Goal: Entertainment & Leisure: Consume media (video, audio)

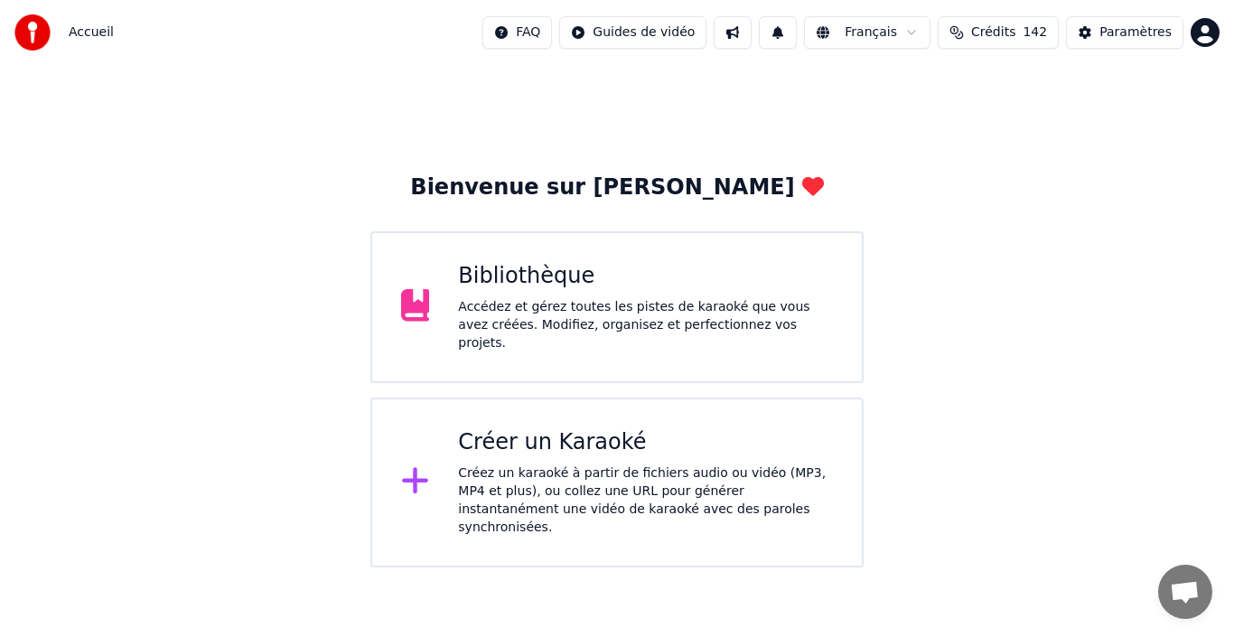
click at [529, 286] on div "Bibliothèque" at bounding box center [645, 276] width 375 height 29
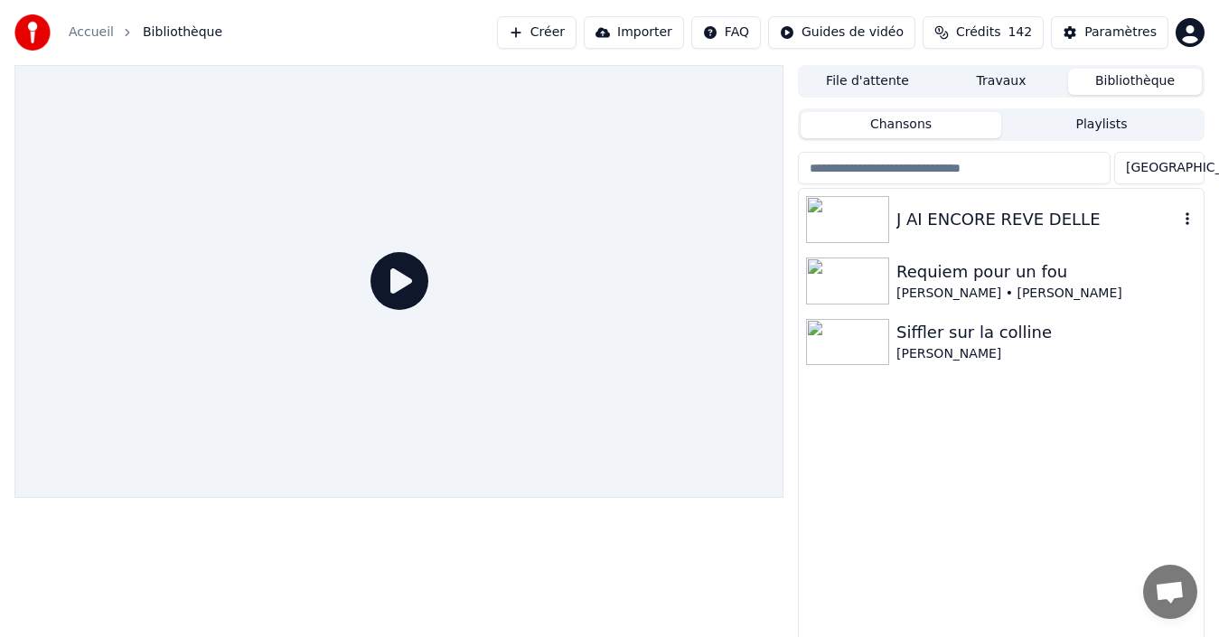
click at [969, 221] on div "J AI ENCORE REVE DELLE" at bounding box center [1037, 219] width 282 height 25
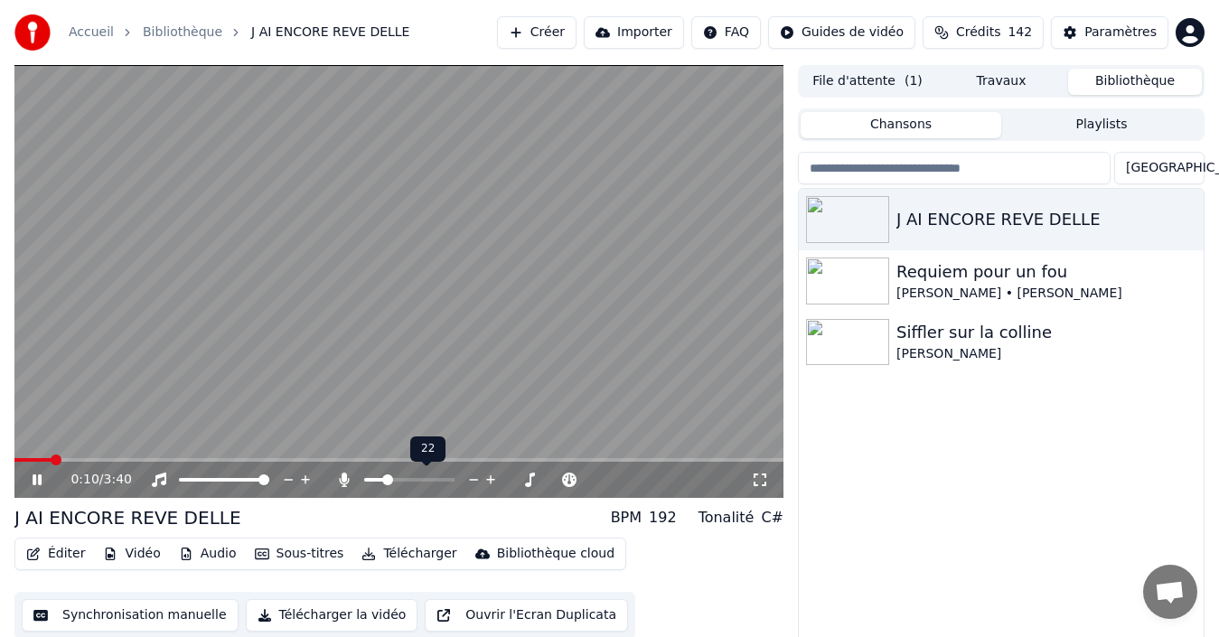
click at [384, 481] on span at bounding box center [409, 480] width 90 height 4
click at [384, 484] on span at bounding box center [387, 479] width 11 height 11
click at [381, 476] on span at bounding box center [385, 479] width 11 height 11
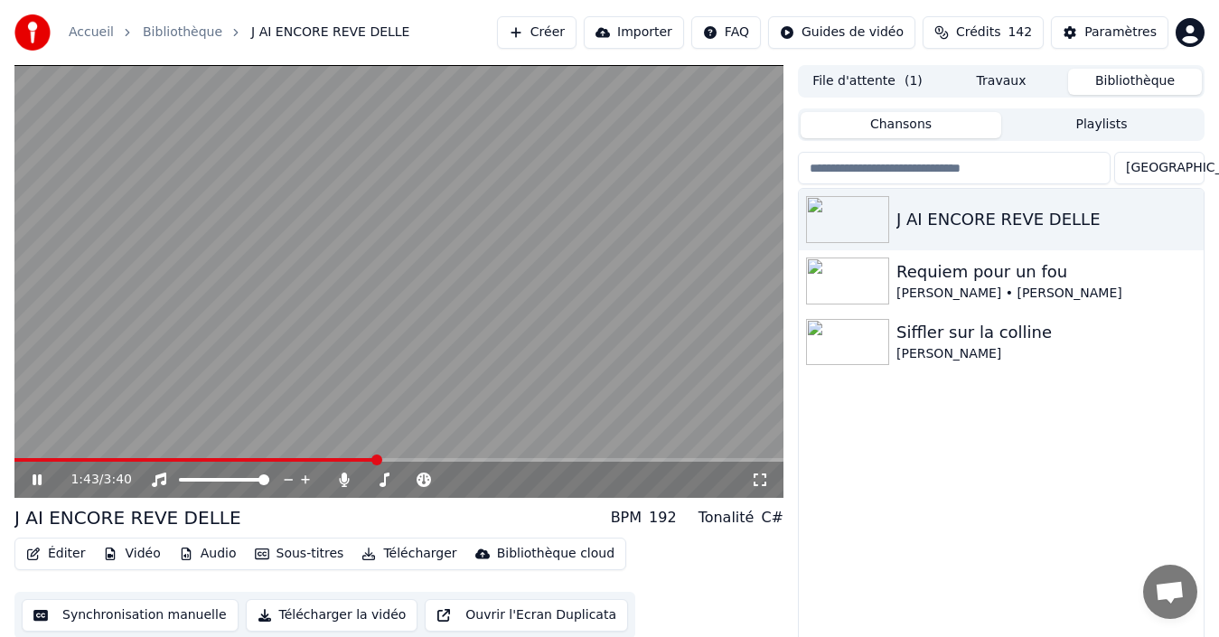
click at [33, 480] on icon at bounding box center [50, 480] width 42 height 14
click at [871, 327] on img at bounding box center [847, 342] width 83 height 47
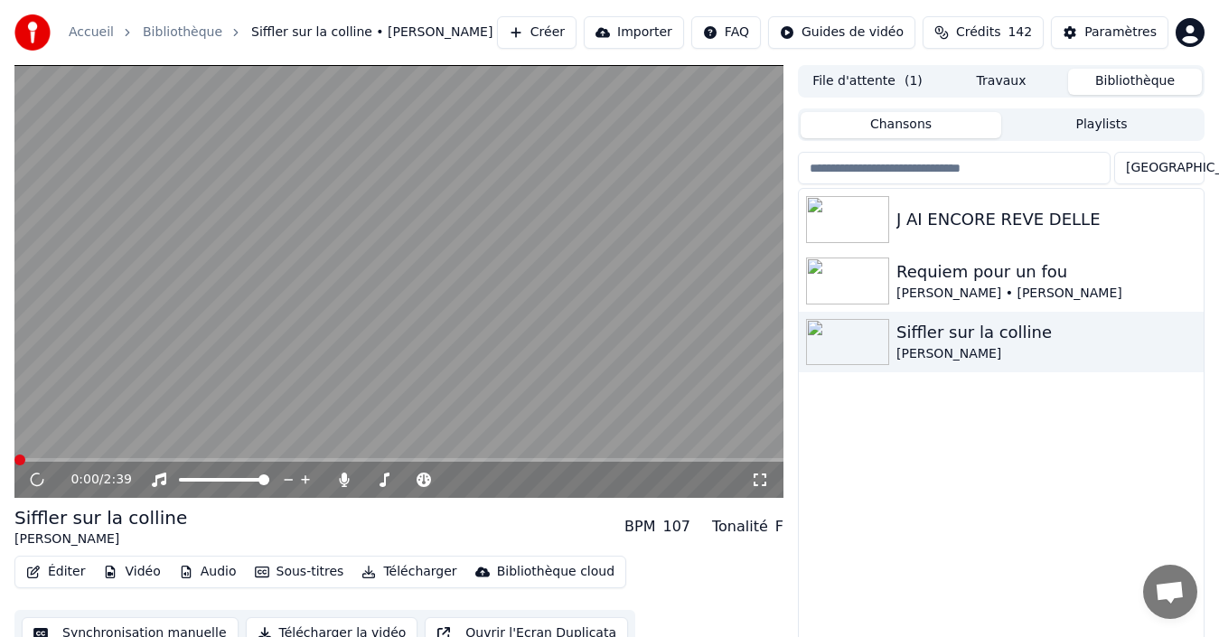
click at [760, 485] on icon at bounding box center [760, 480] width 18 height 14
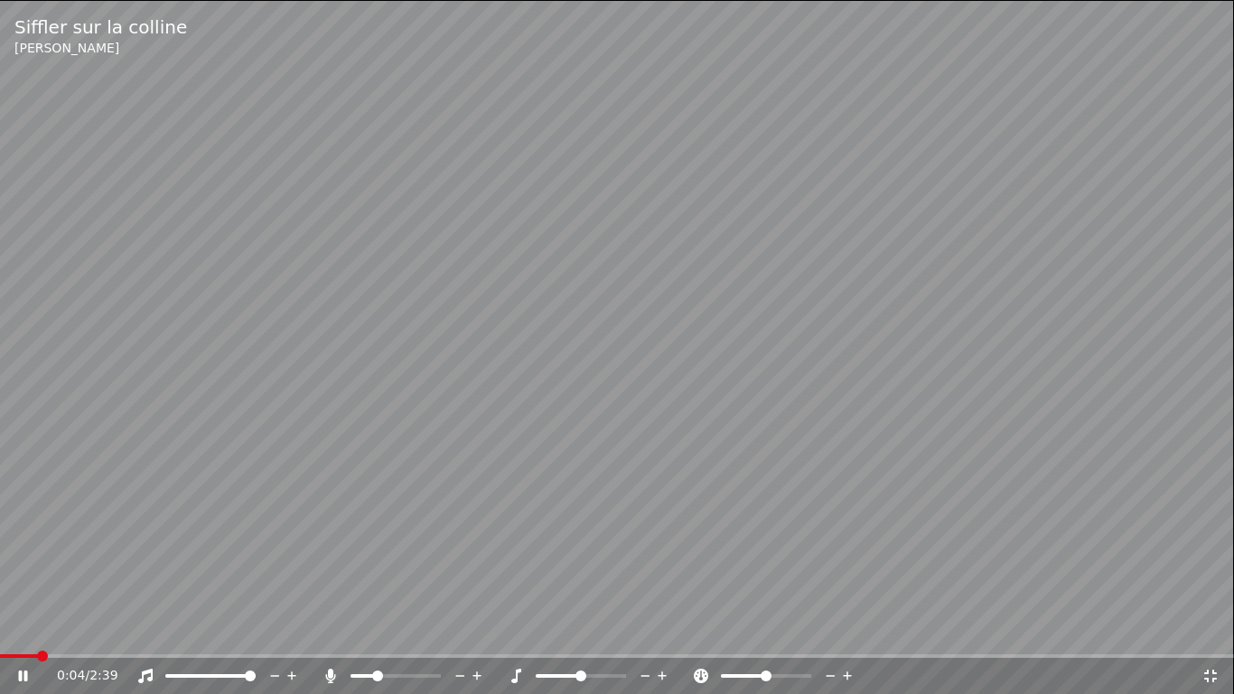
click at [375, 636] on span at bounding box center [363, 676] width 24 height 4
click at [425, 636] on span at bounding box center [421, 676] width 11 height 11
click at [369, 636] on span at bounding box center [372, 676] width 11 height 11
click at [371, 636] on div at bounding box center [412, 676] width 145 height 18
click at [372, 636] on span at bounding box center [362, 676] width 22 height 4
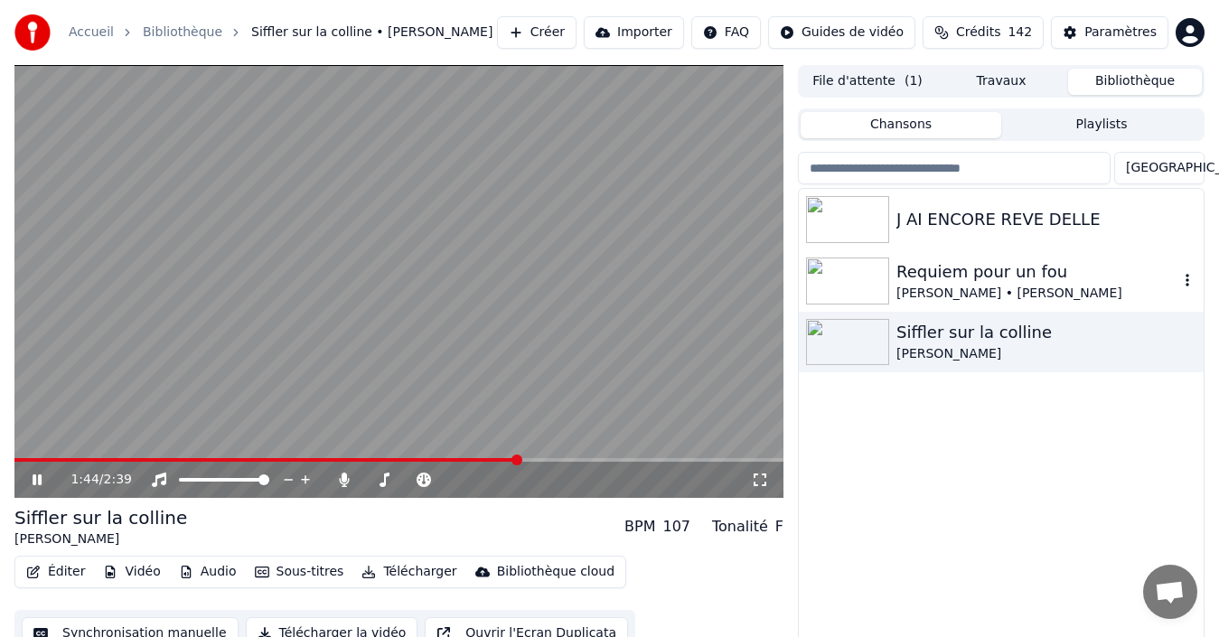
click at [837, 273] on img at bounding box center [847, 281] width 83 height 47
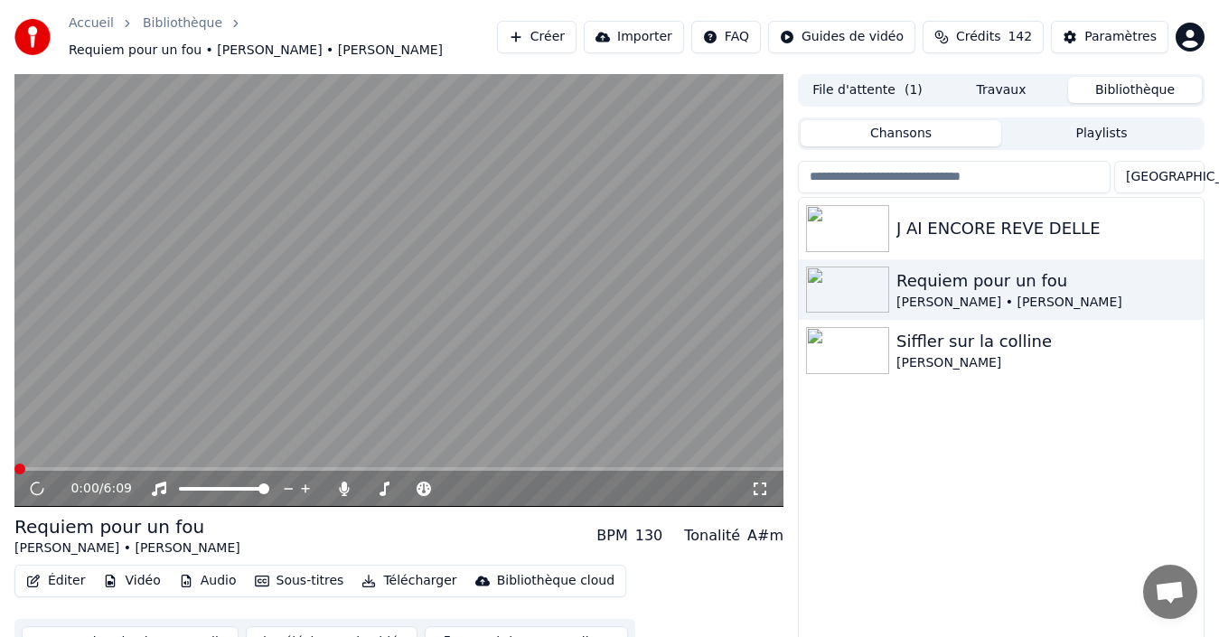
click at [757, 482] on icon at bounding box center [760, 489] width 18 height 14
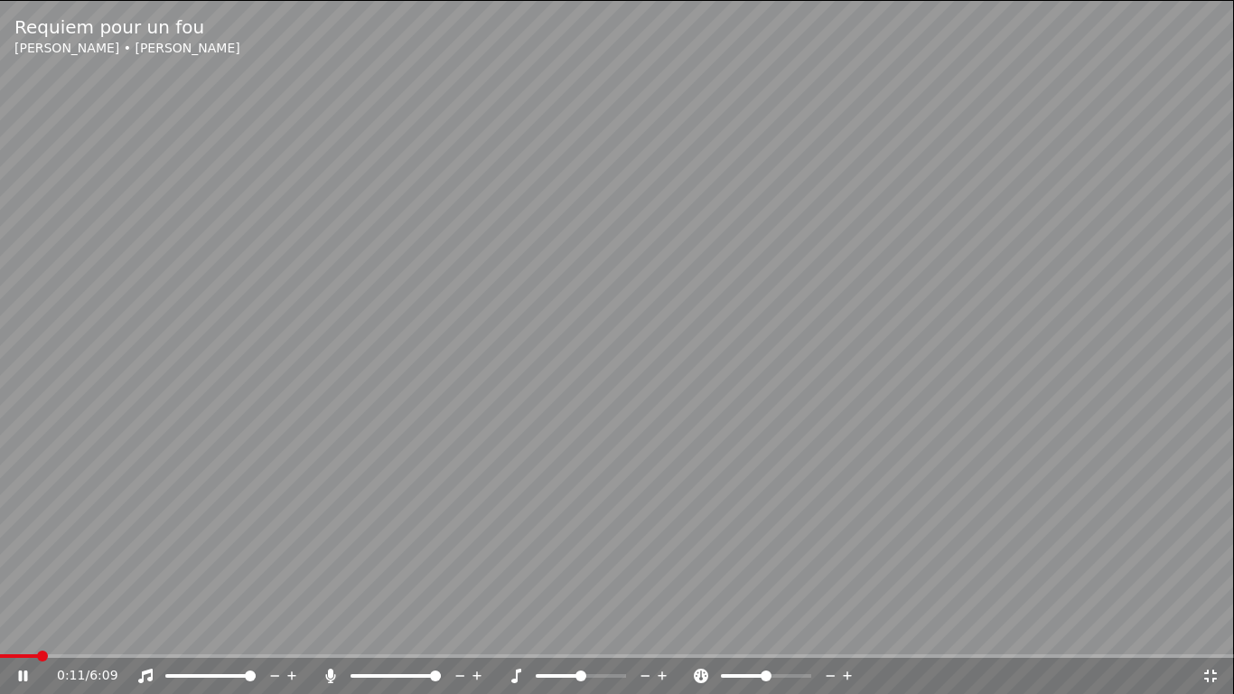
click at [441, 636] on span at bounding box center [396, 676] width 90 height 4
click at [371, 636] on span at bounding box center [396, 676] width 90 height 4
click at [407, 636] on div at bounding box center [412, 676] width 145 height 18
click at [411, 636] on span at bounding box center [396, 676] width 90 height 4
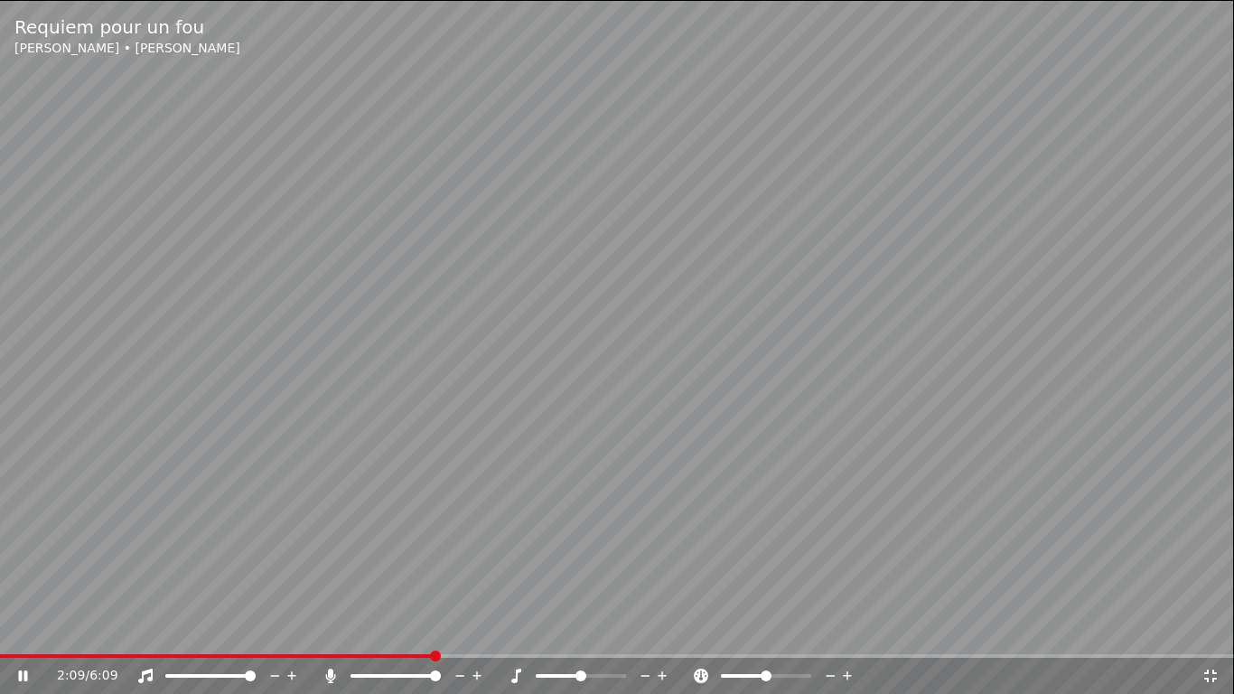
click at [441, 636] on span at bounding box center [396, 676] width 90 height 4
click at [441, 636] on span at bounding box center [435, 676] width 11 height 11
click at [584, 636] on span at bounding box center [581, 676] width 90 height 4
click at [570, 636] on span at bounding box center [558, 676] width 45 height 4
click at [558, 636] on span at bounding box center [547, 676] width 23 height 4
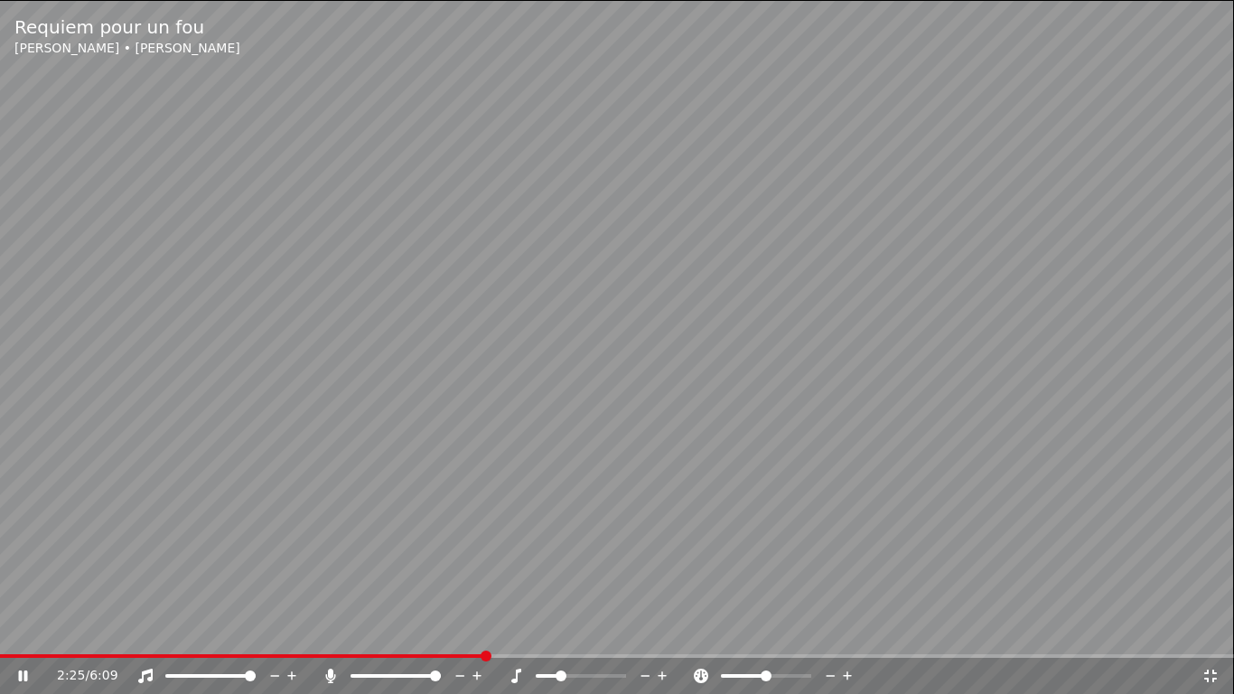
click at [591, 636] on span at bounding box center [581, 676] width 90 height 4
click at [605, 636] on span at bounding box center [581, 676] width 90 height 4
click at [581, 636] on span at bounding box center [558, 676] width 45 height 4
click at [520, 636] on icon at bounding box center [516, 676] width 18 height 14
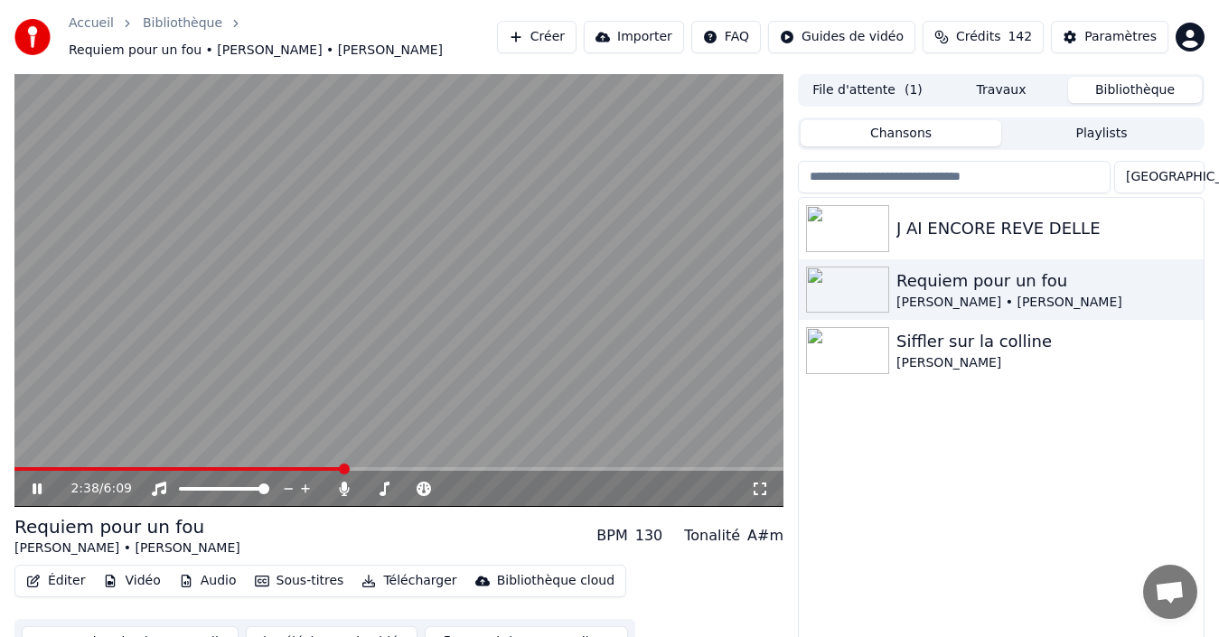
click at [760, 482] on icon at bounding box center [760, 489] width 18 height 14
click at [923, 330] on div "Siffler sur la colline" at bounding box center [1037, 341] width 282 height 25
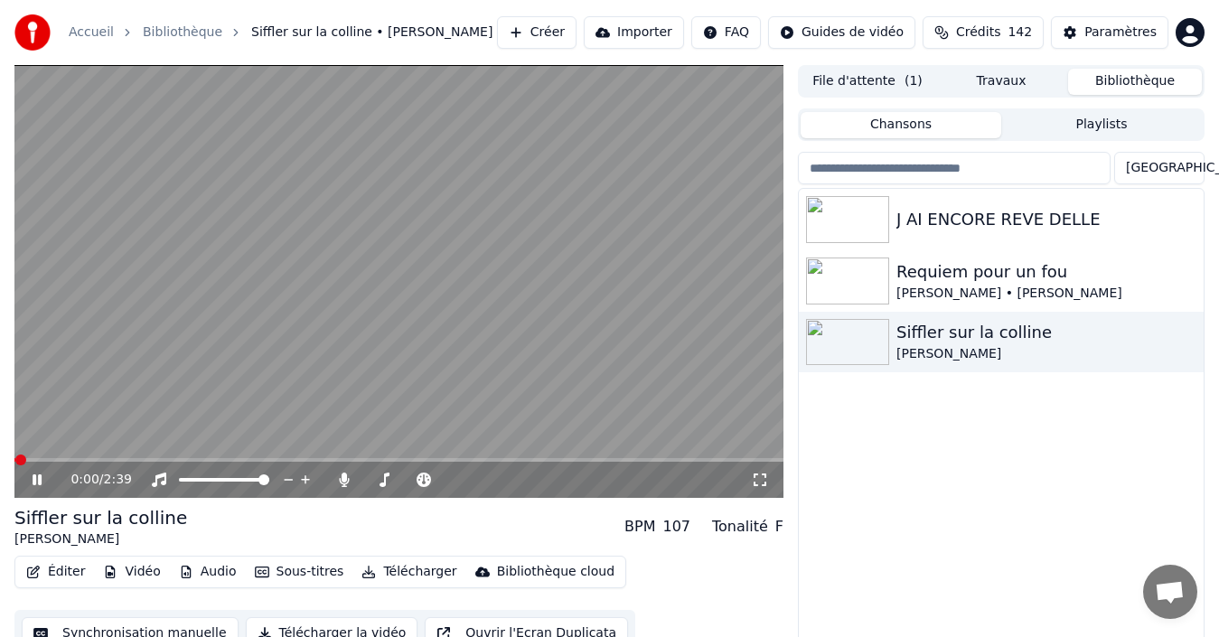
click at [73, 456] on video at bounding box center [398, 281] width 769 height 433
click at [75, 459] on span at bounding box center [398, 460] width 769 height 4
click at [36, 479] on icon at bounding box center [37, 480] width 11 height 13
click at [33, 477] on icon at bounding box center [50, 480] width 42 height 14
click at [33, 477] on icon at bounding box center [37, 480] width 11 height 13
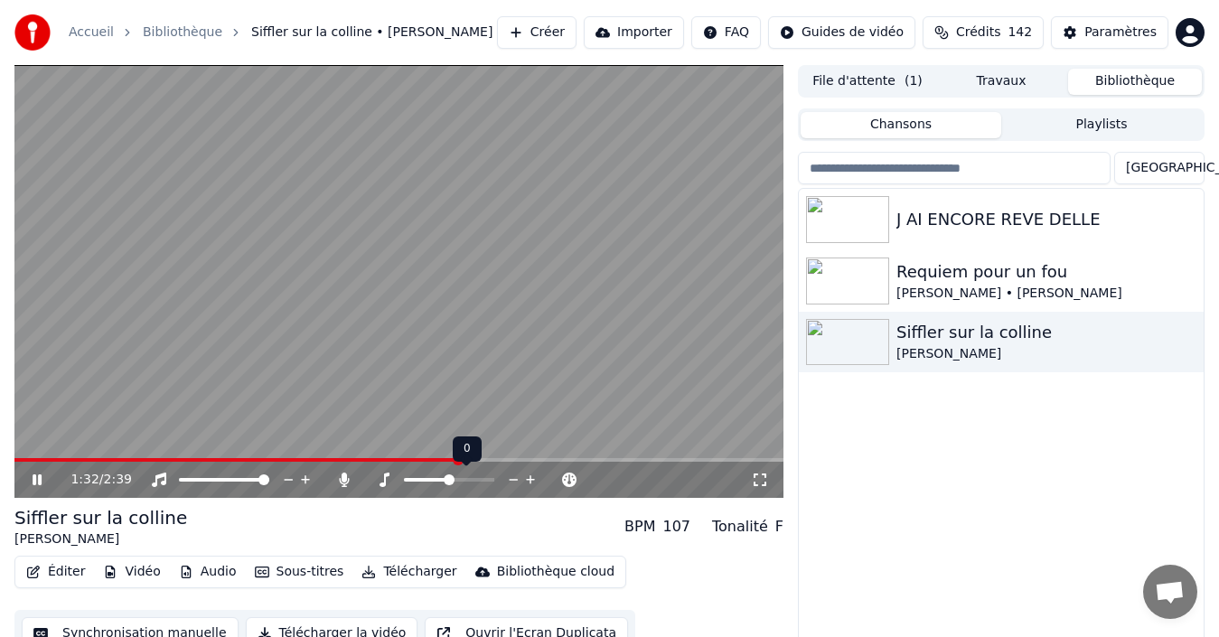
click at [513, 480] on icon at bounding box center [514, 480] width 9 height 2
click at [534, 480] on icon at bounding box center [530, 479] width 9 height 9
click at [33, 466] on div "1:36 / 2:39" at bounding box center [398, 480] width 769 height 36
click at [31, 479] on icon at bounding box center [50, 480] width 42 height 14
click at [943, 333] on div "Siffler sur la colline" at bounding box center [1037, 332] width 282 height 25
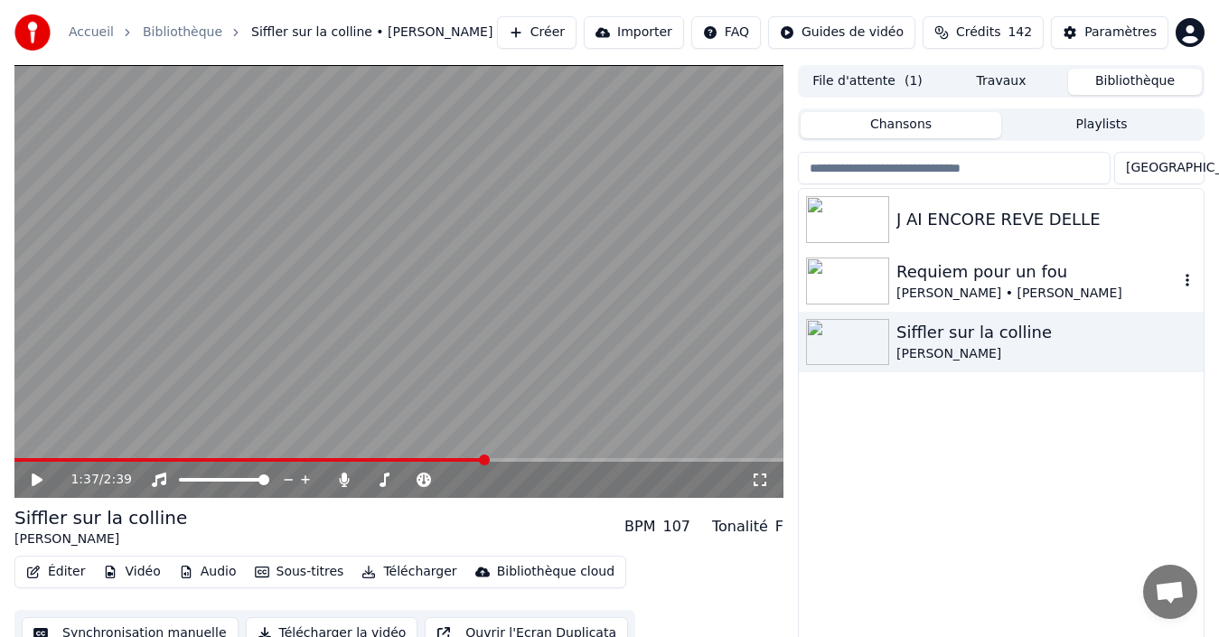
click at [966, 286] on div "[PERSON_NAME] • [PERSON_NAME]" at bounding box center [1037, 294] width 282 height 18
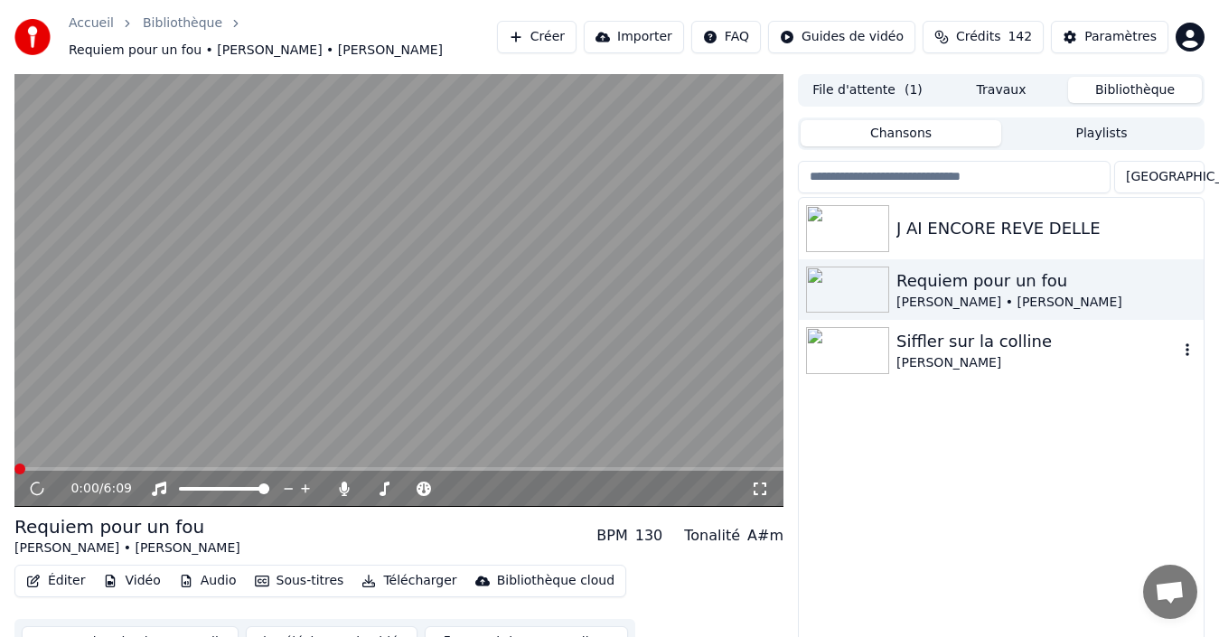
click at [941, 329] on div "Siffler sur la colline" at bounding box center [1037, 341] width 282 height 25
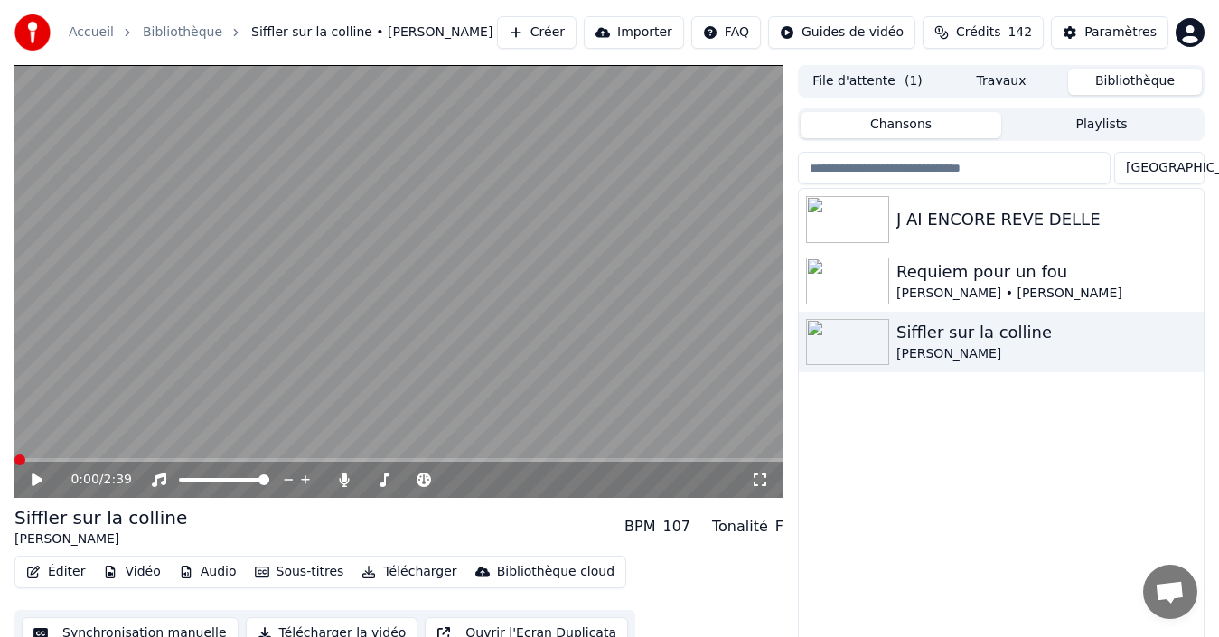
click at [33, 477] on icon at bounding box center [37, 480] width 11 height 13
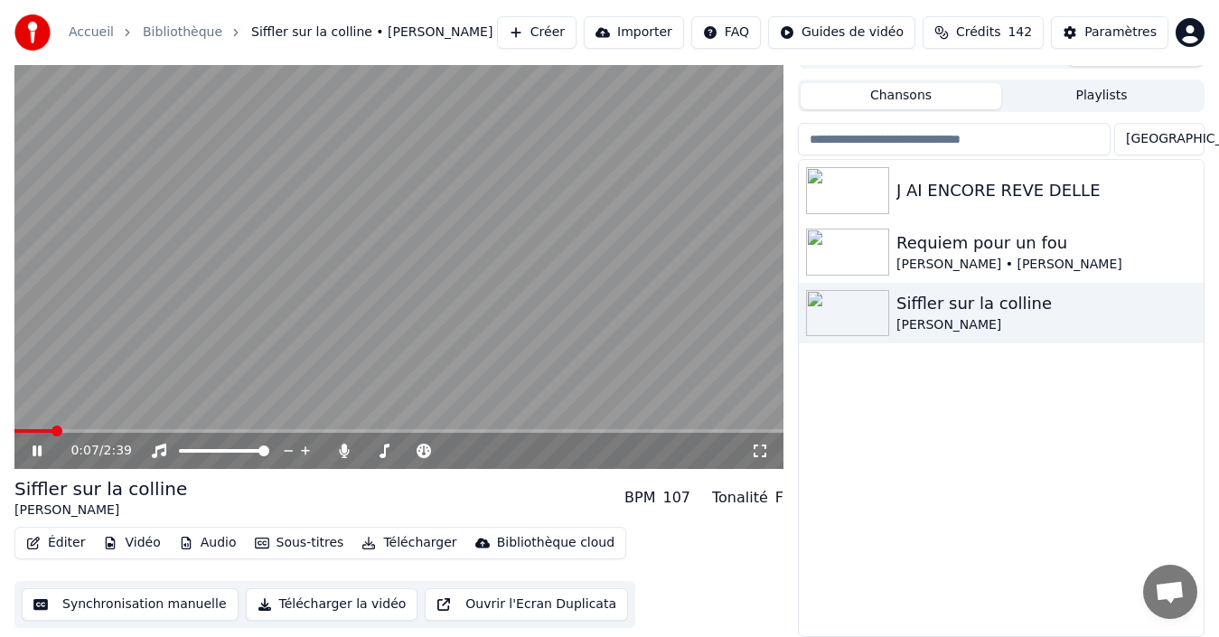
click at [41, 447] on icon at bounding box center [37, 451] width 9 height 11
click at [1009, 198] on div "J AI ENCORE REVE DELLE" at bounding box center [1037, 190] width 282 height 25
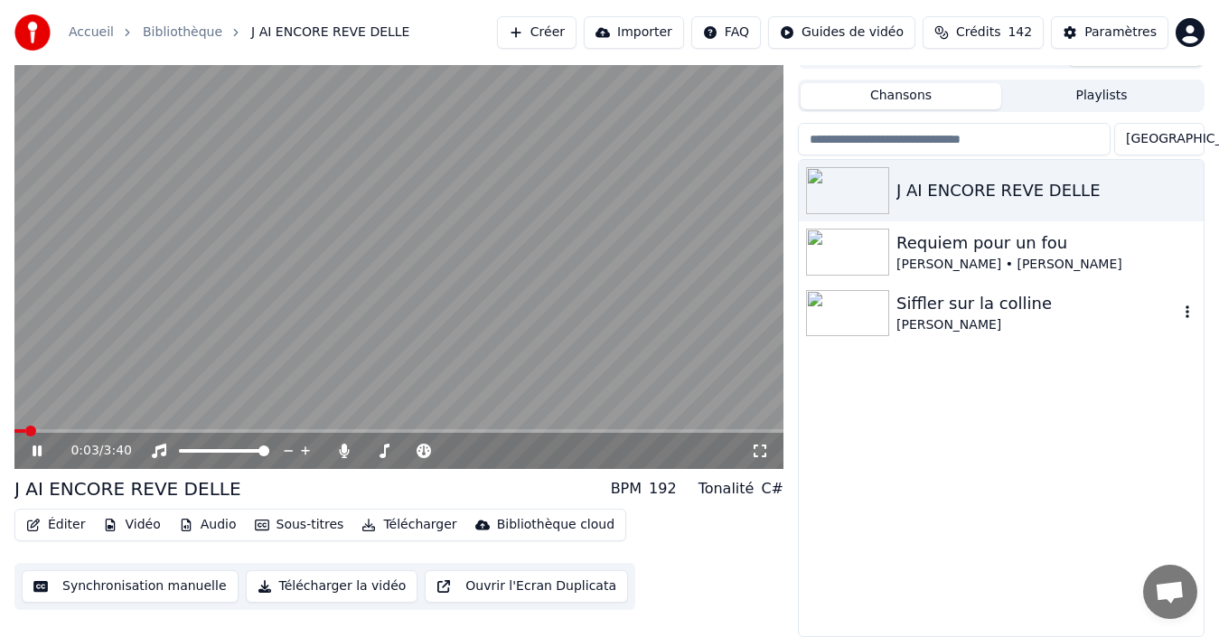
click at [968, 323] on div "[PERSON_NAME]" at bounding box center [1037, 325] width 282 height 18
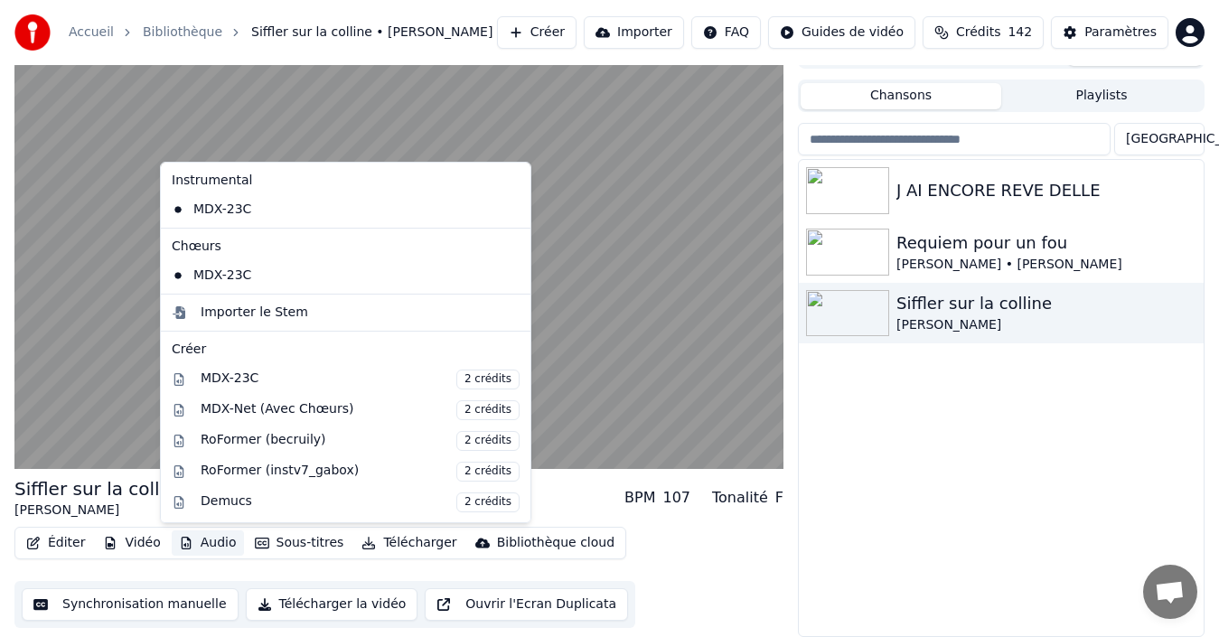
click at [208, 543] on button "Audio" at bounding box center [208, 542] width 72 height 25
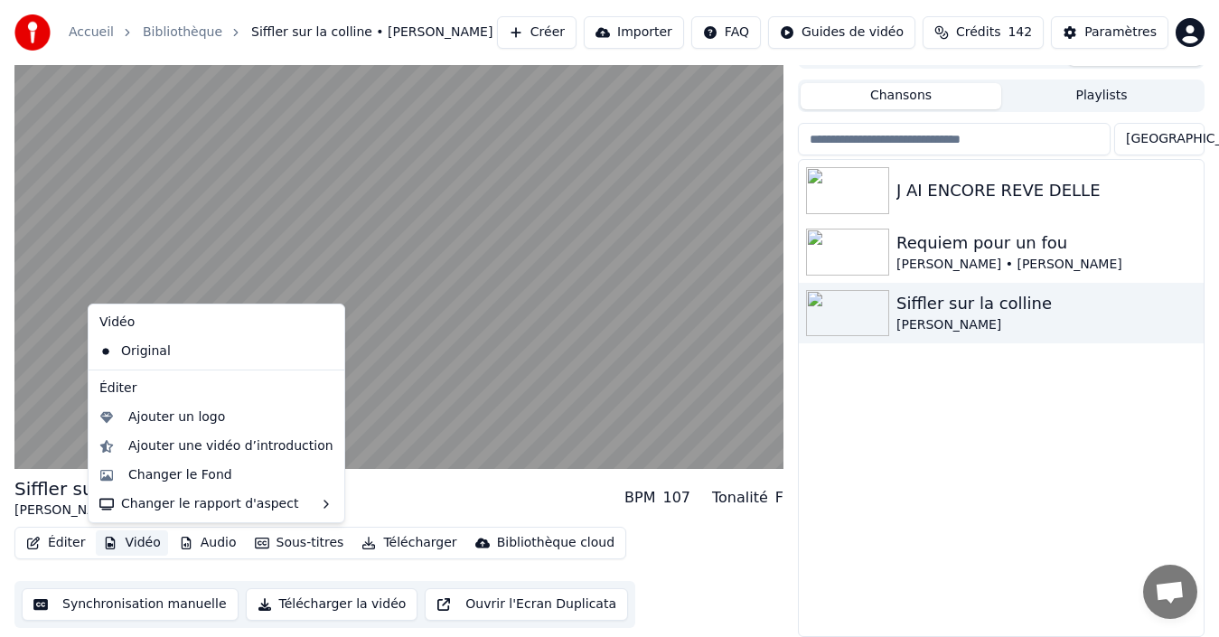
click at [122, 549] on button "Vidéo" at bounding box center [131, 542] width 71 height 25
click at [124, 547] on button "Vidéo" at bounding box center [131, 542] width 71 height 25
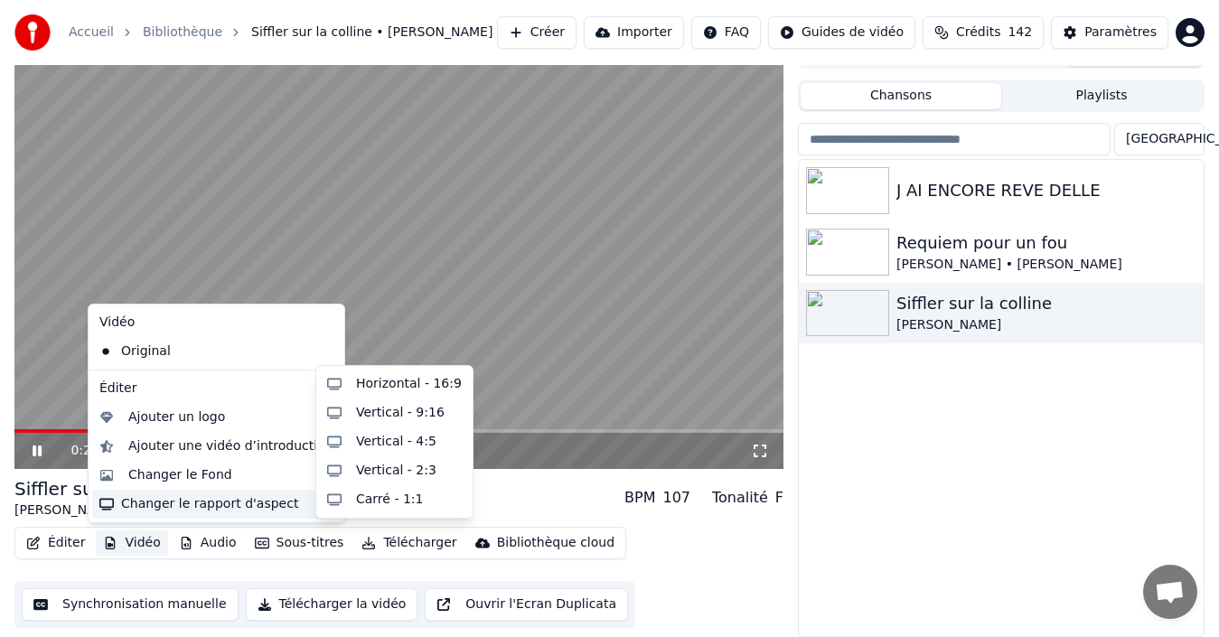
click at [1096, 468] on div "J AI ENCORE REVE DELLE Requiem pour un fou [PERSON_NAME] • [PERSON_NAME] Siffle…" at bounding box center [1001, 398] width 405 height 476
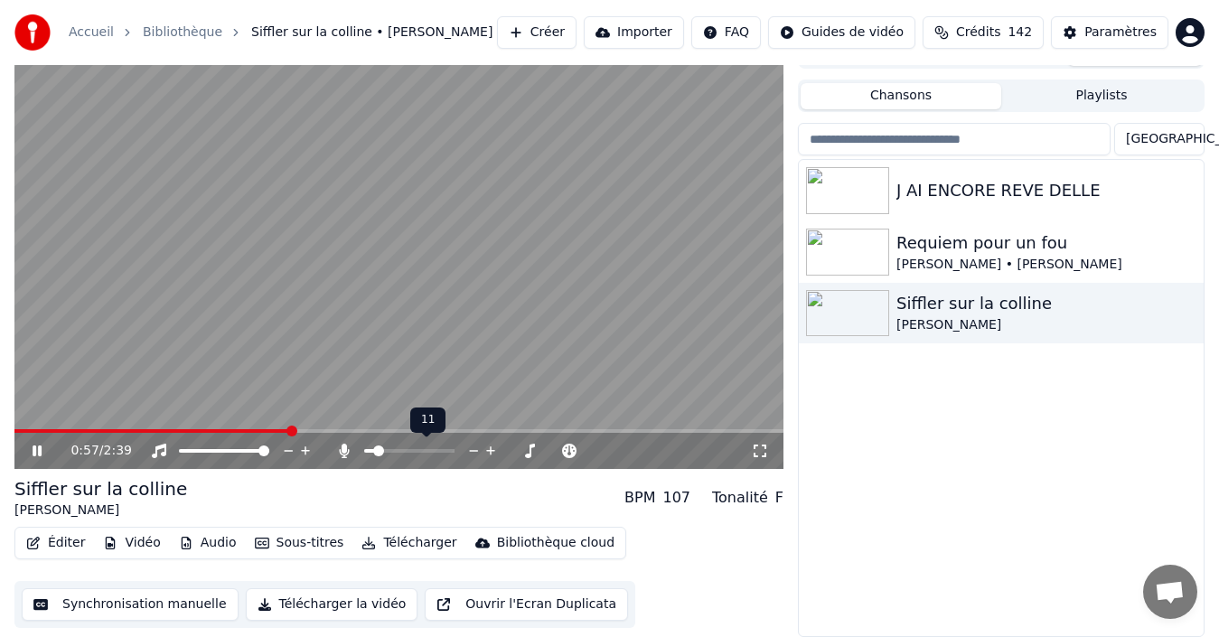
click at [374, 450] on span at bounding box center [369, 451] width 10 height 4
click at [364, 449] on span at bounding box center [364, 451] width 0 height 4
click at [35, 446] on icon at bounding box center [37, 451] width 9 height 11
click at [1026, 193] on div "J AI ENCORE REVE DELLE" at bounding box center [1037, 190] width 282 height 25
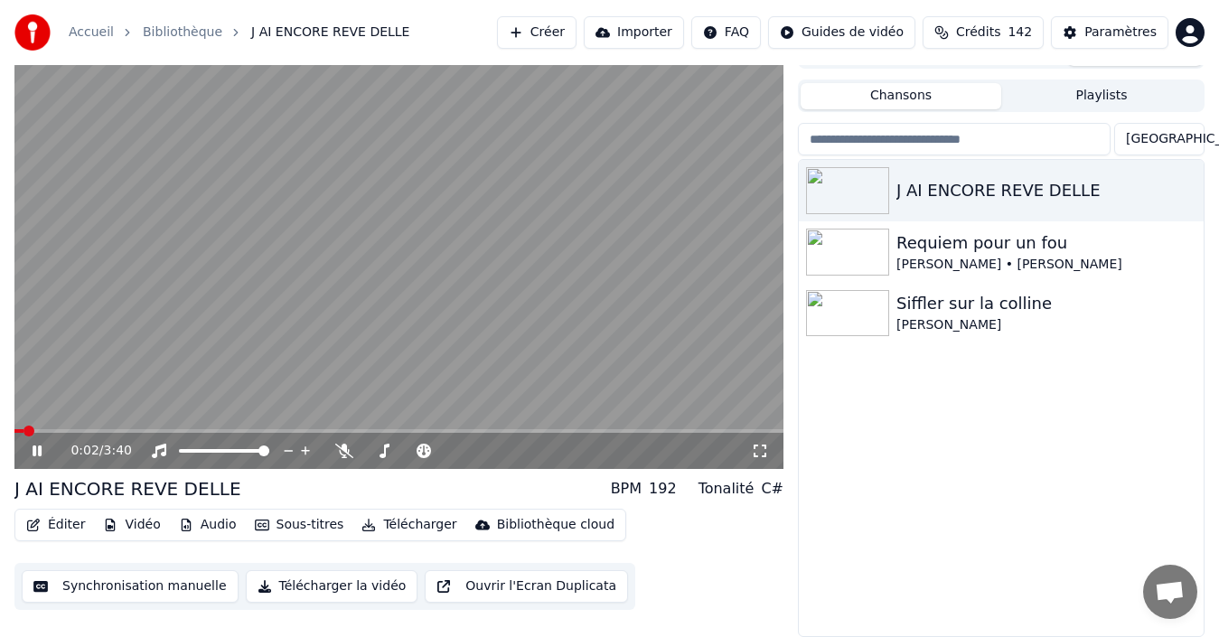
click at [44, 432] on span at bounding box center [398, 431] width 769 height 4
click at [43, 449] on icon at bounding box center [50, 451] width 42 height 14
click at [286, 521] on button "Sous-titres" at bounding box center [300, 524] width 104 height 25
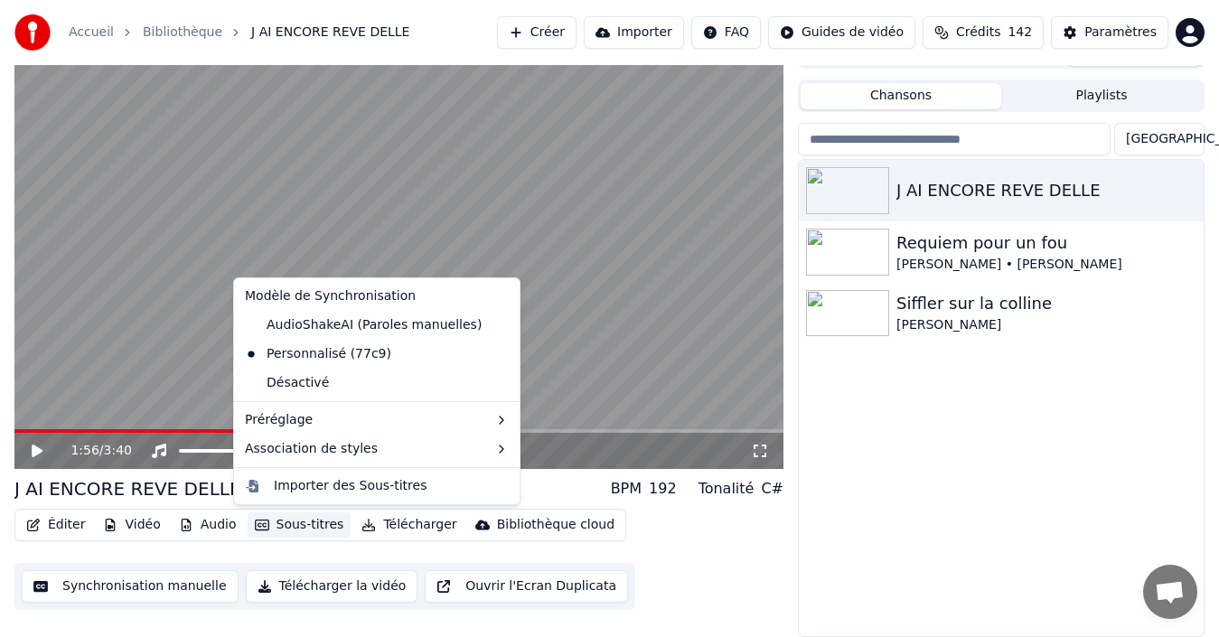
click at [167, 427] on video at bounding box center [398, 252] width 769 height 433
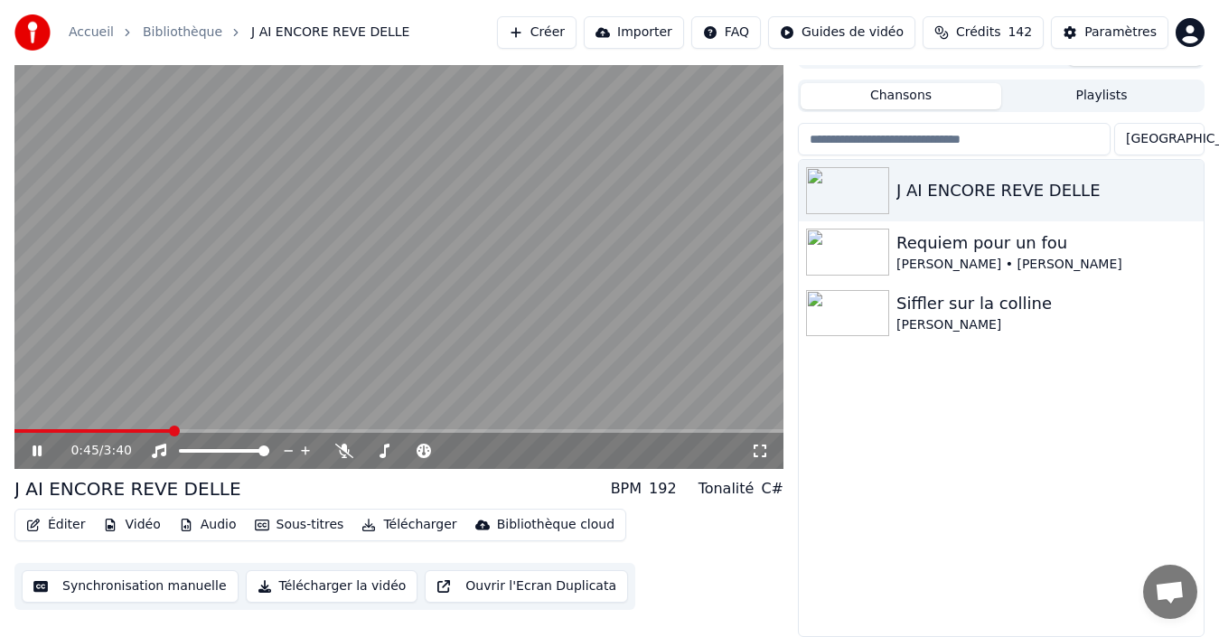
click at [170, 431] on span at bounding box center [92, 431] width 157 height 4
click at [40, 450] on icon at bounding box center [37, 451] width 9 height 11
click at [306, 522] on button "Sous-titres" at bounding box center [300, 524] width 104 height 25
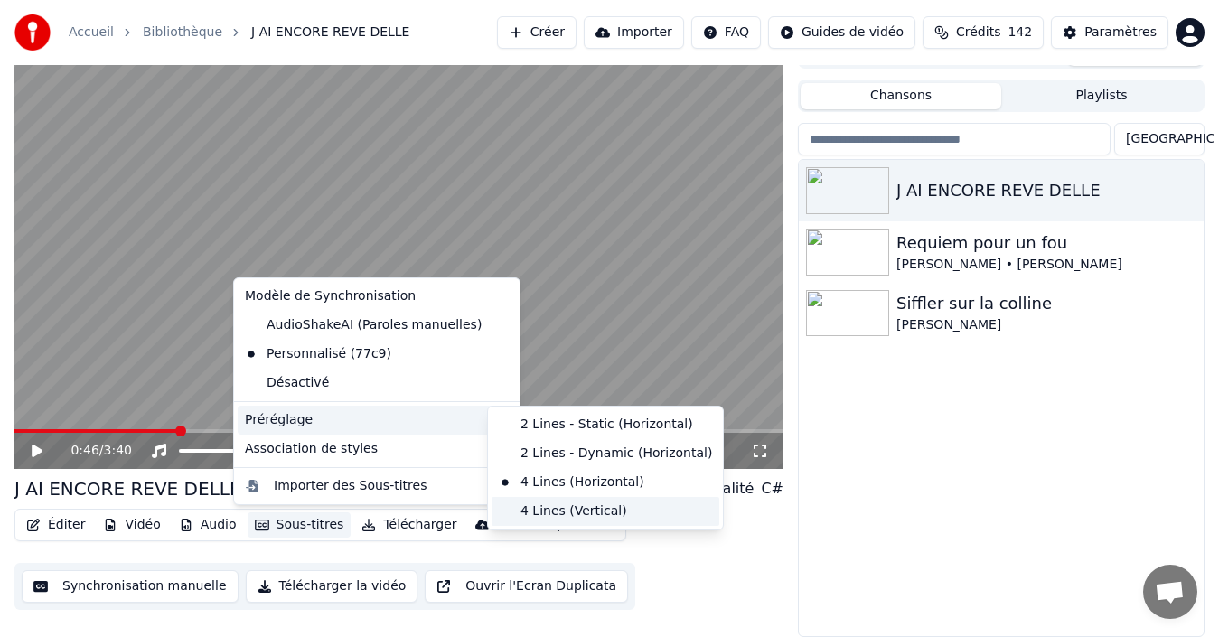
click at [521, 514] on div "4 Lines (Vertical)" at bounding box center [606, 511] width 228 height 29
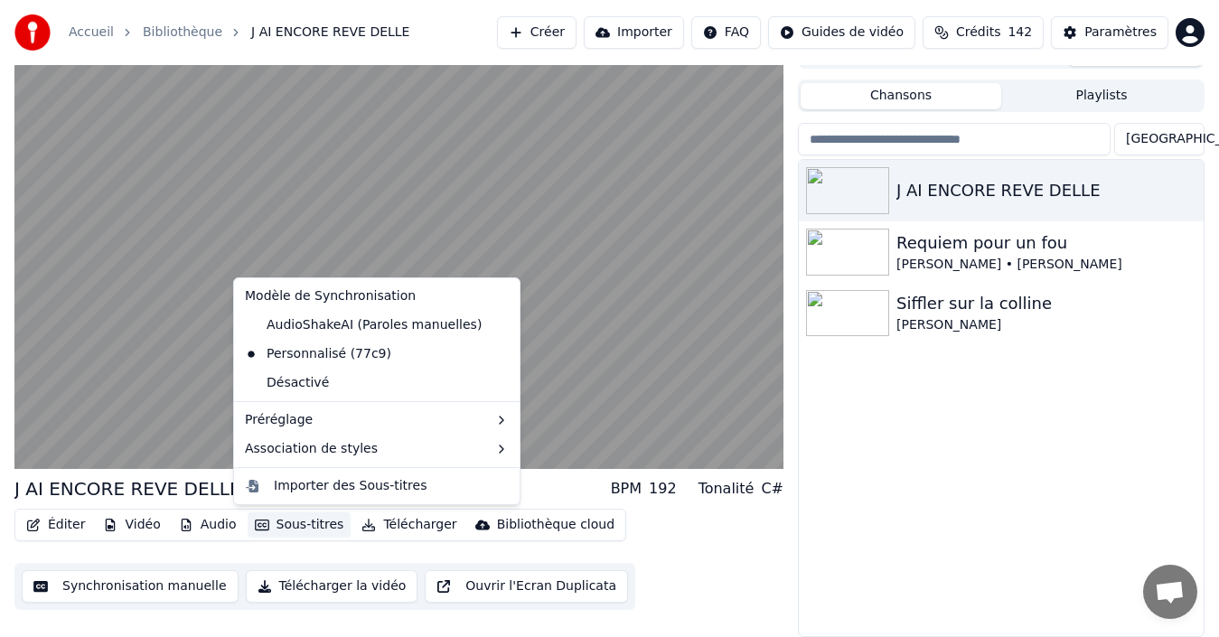
click at [282, 525] on button "Sous-titres" at bounding box center [300, 524] width 104 height 25
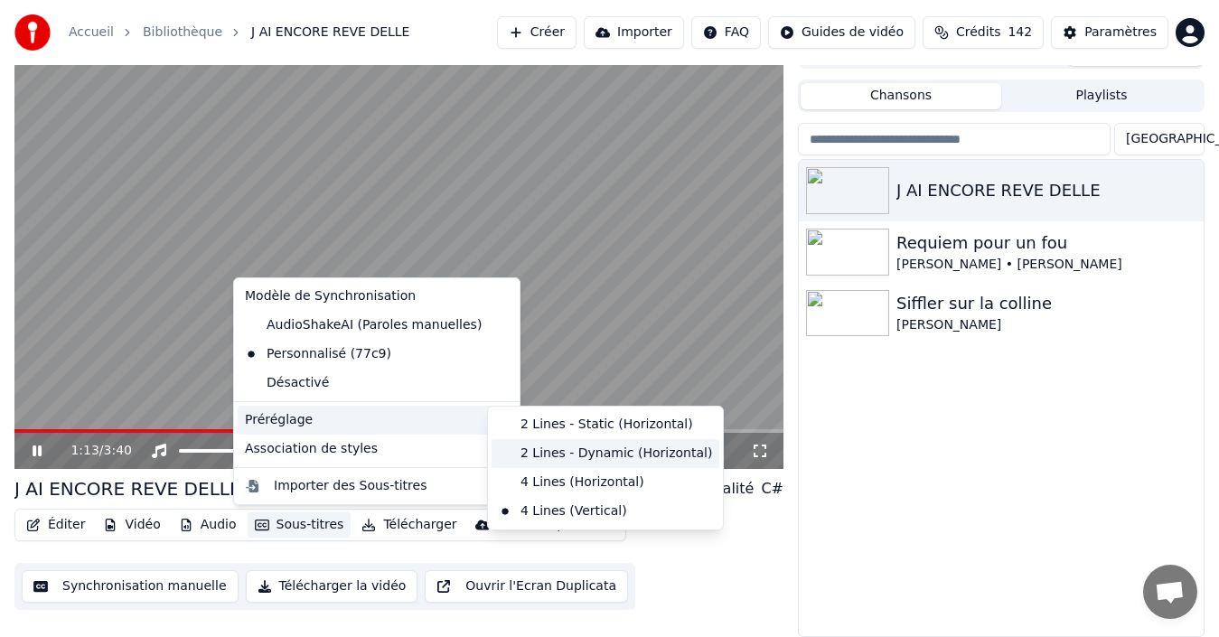
click at [530, 455] on div "2 Lines - Dynamic (Horizontal)" at bounding box center [606, 453] width 228 height 29
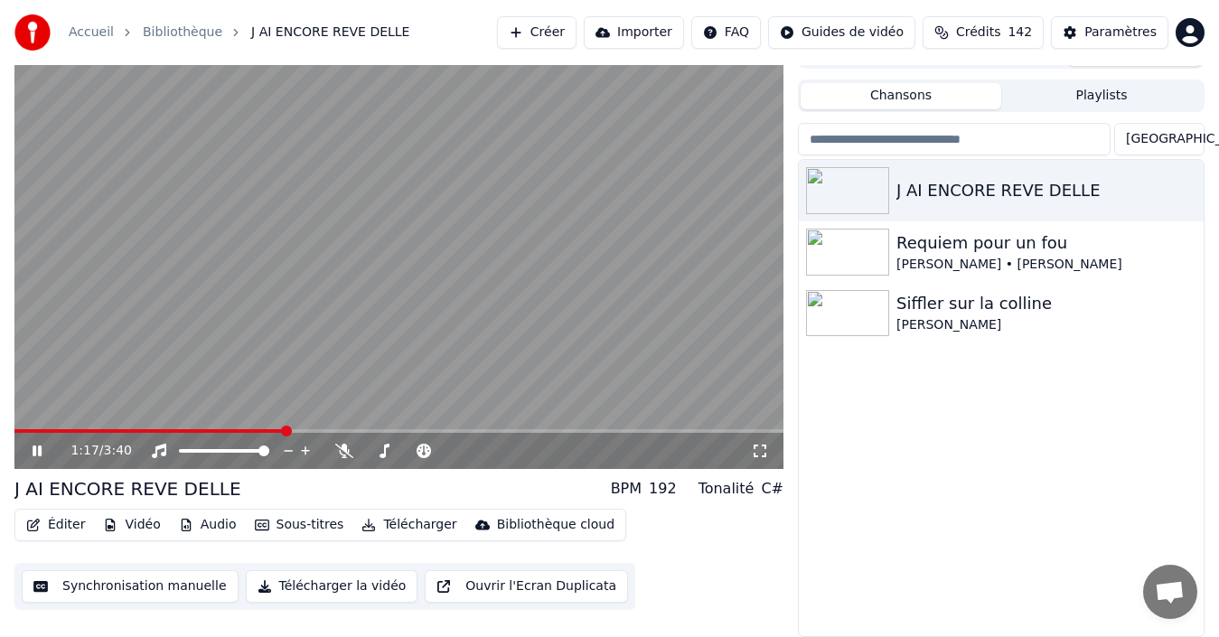
click at [269, 525] on button "Sous-titres" at bounding box center [300, 524] width 104 height 25
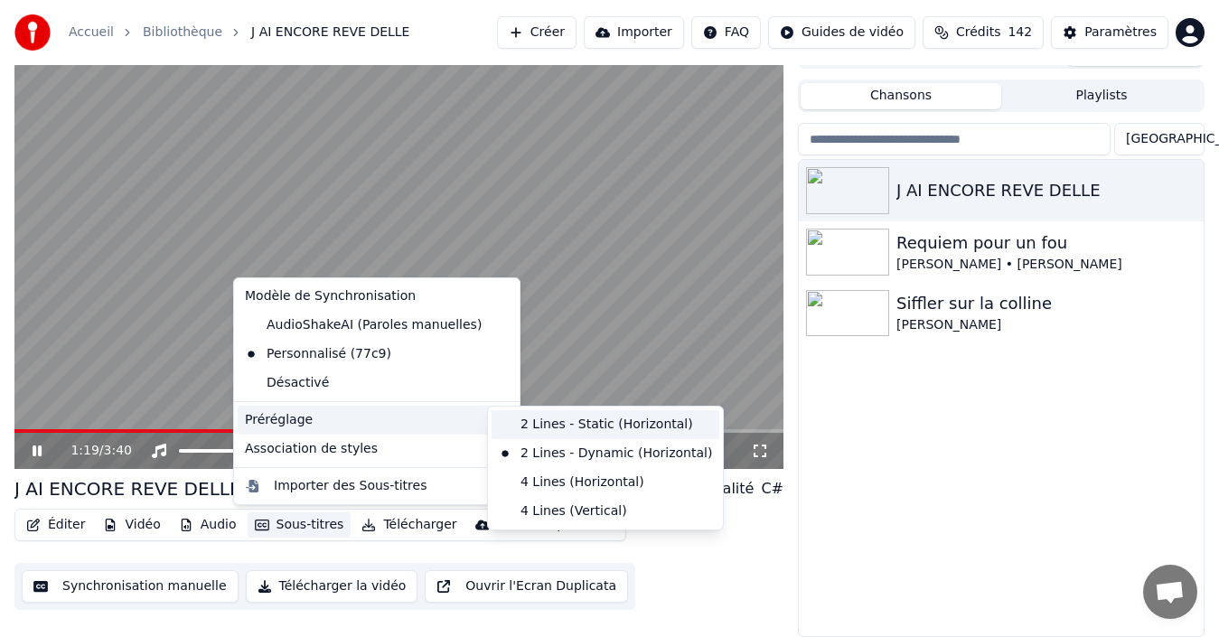
click at [554, 426] on div "2 Lines - Static (Horizontal)" at bounding box center [606, 424] width 228 height 29
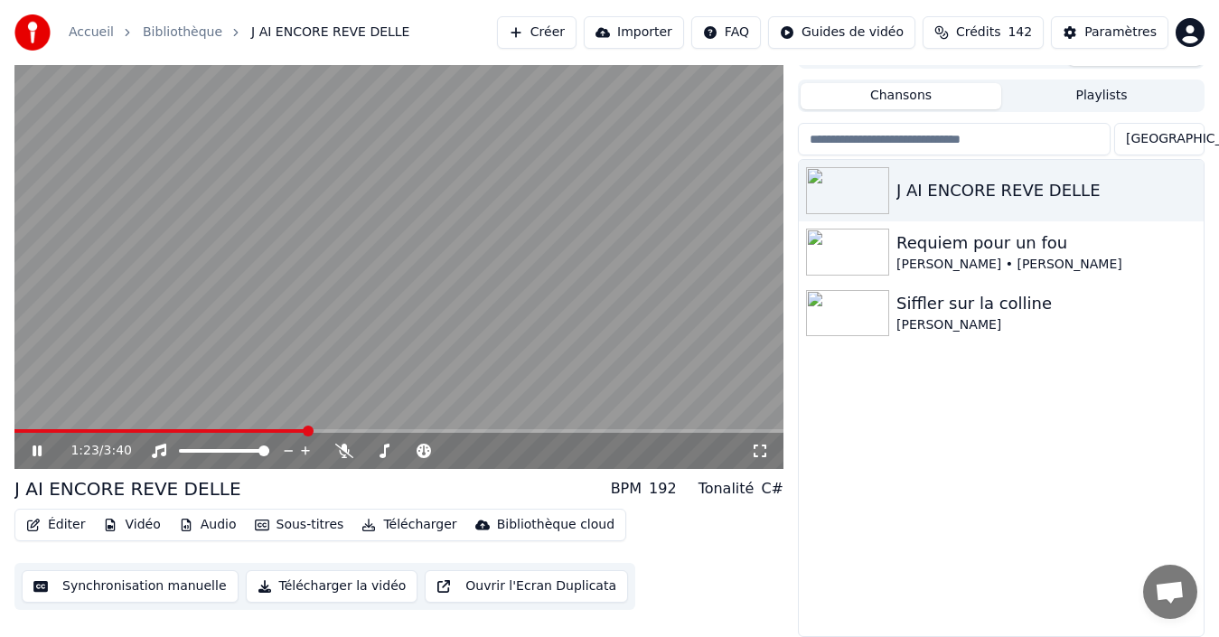
click at [302, 521] on button "Sous-titres" at bounding box center [300, 524] width 104 height 25
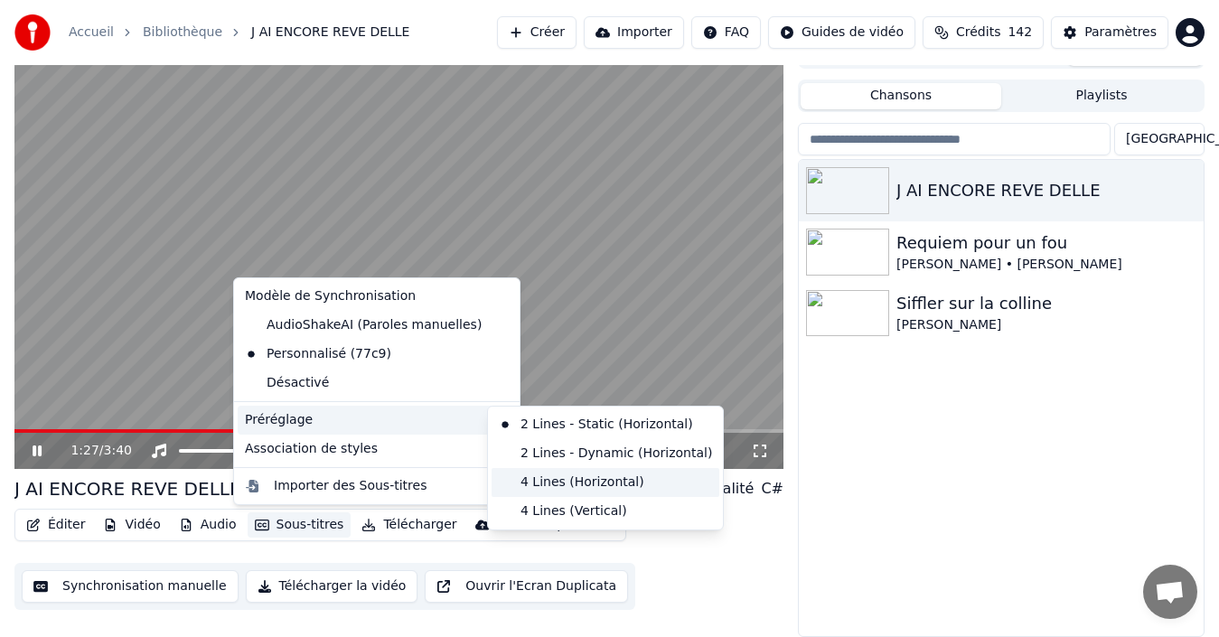
click at [549, 487] on div "4 Lines (Horizontal)" at bounding box center [606, 482] width 228 height 29
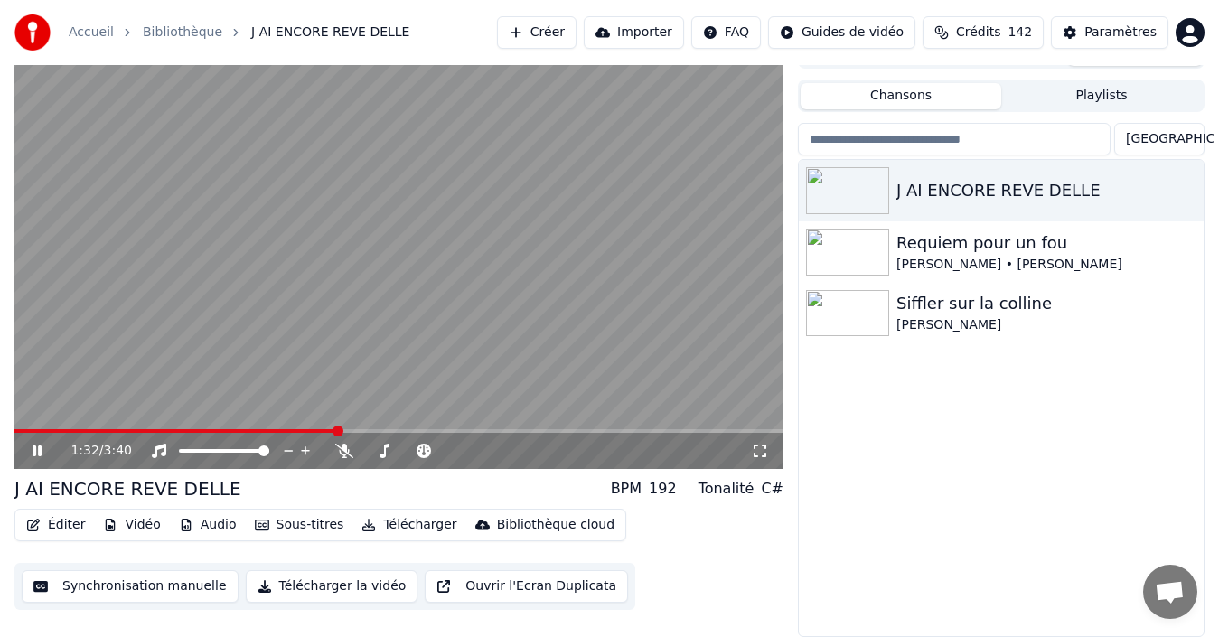
click at [37, 451] on icon at bounding box center [50, 451] width 42 height 14
click at [289, 524] on button "Sous-titres" at bounding box center [300, 524] width 104 height 25
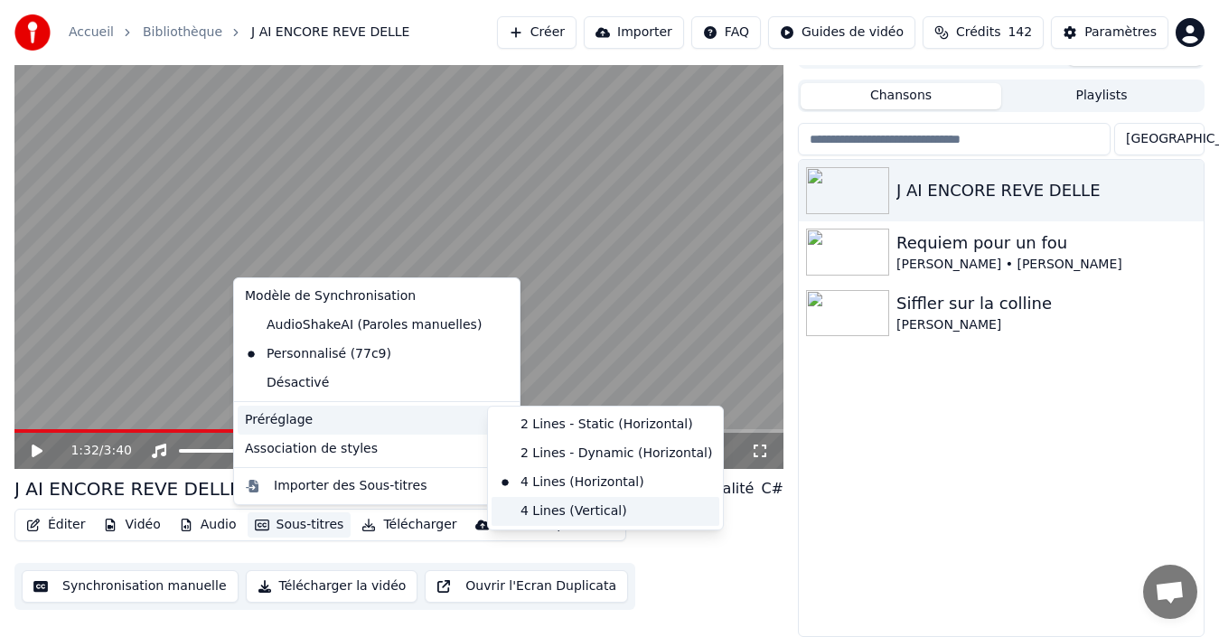
click at [541, 512] on div "4 Lines (Vertical)" at bounding box center [606, 511] width 228 height 29
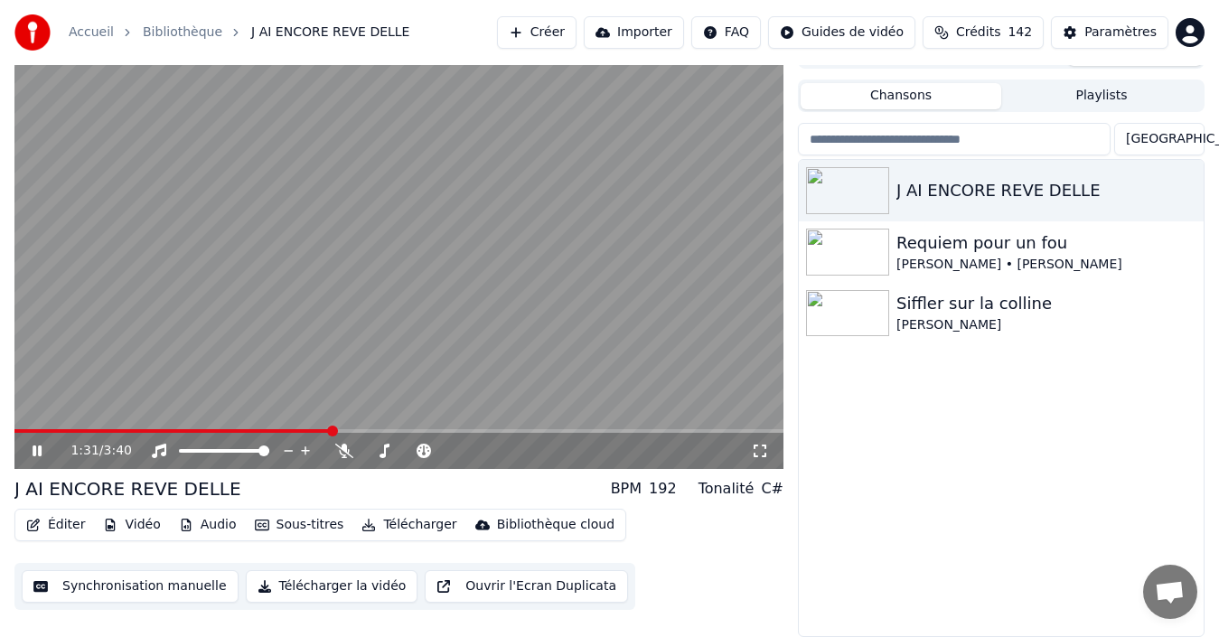
click at [331, 429] on span at bounding box center [172, 431] width 317 height 4
click at [316, 431] on span at bounding box center [175, 431] width 322 height 4
click at [310, 429] on span at bounding box center [170, 431] width 313 height 4
click at [276, 436] on div "1:25 / 3:40" at bounding box center [398, 451] width 769 height 36
click at [875, 239] on img at bounding box center [847, 252] width 83 height 47
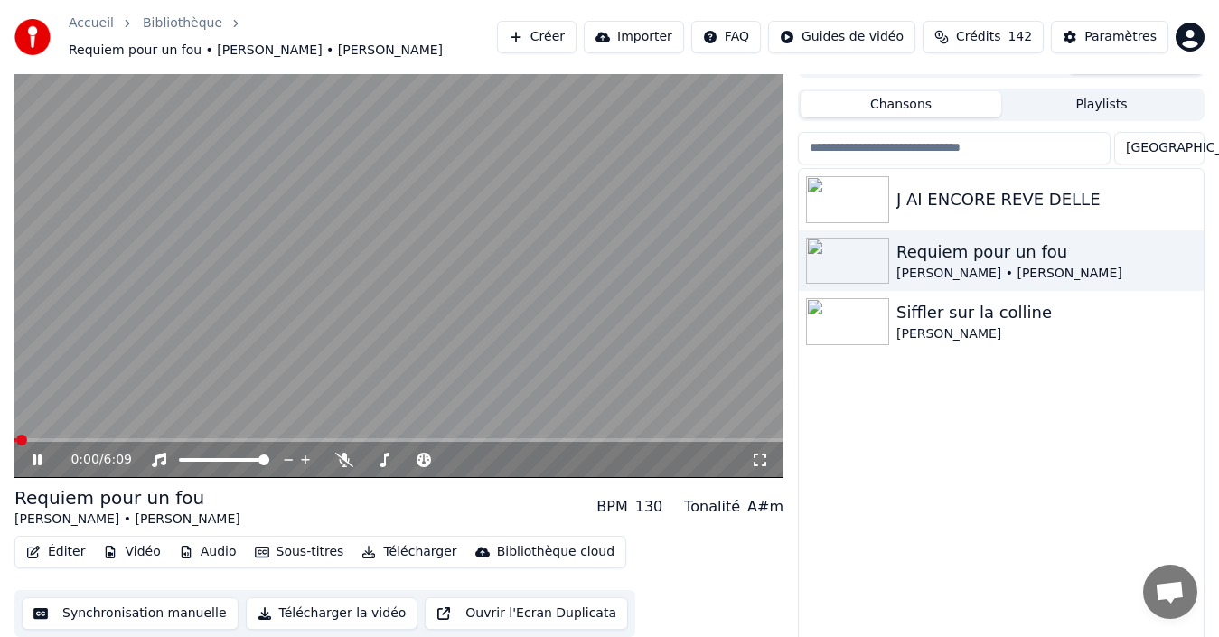
click at [289, 546] on button "Sous-titres" at bounding box center [300, 552] width 104 height 25
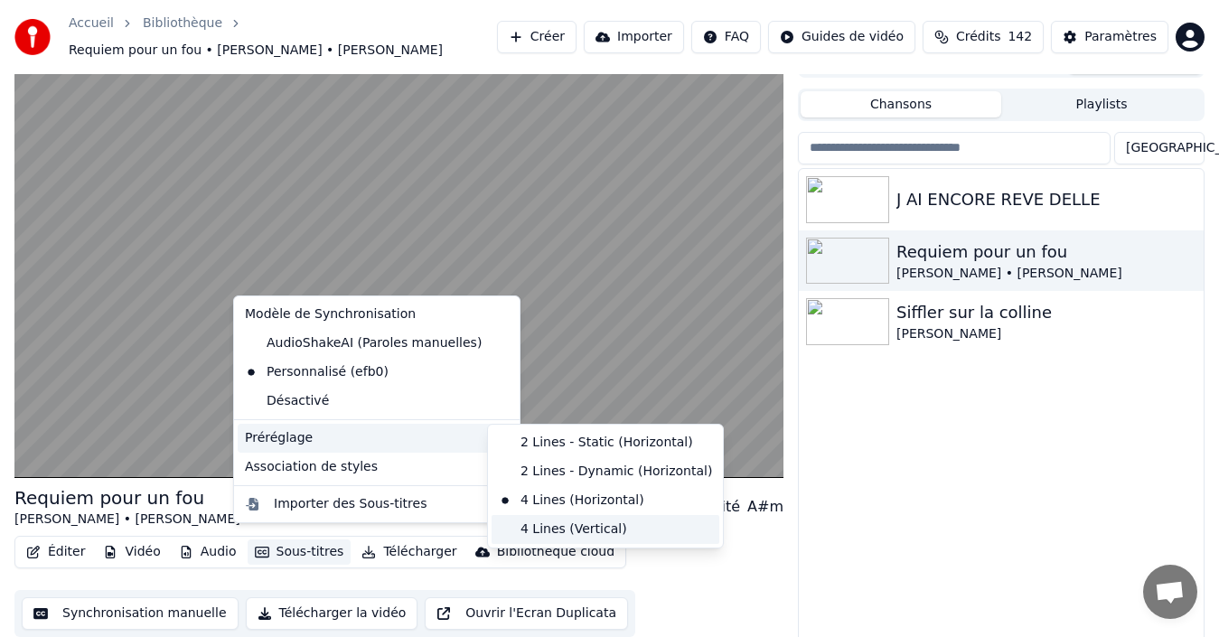
click at [526, 530] on div "4 Lines (Vertical)" at bounding box center [606, 529] width 228 height 29
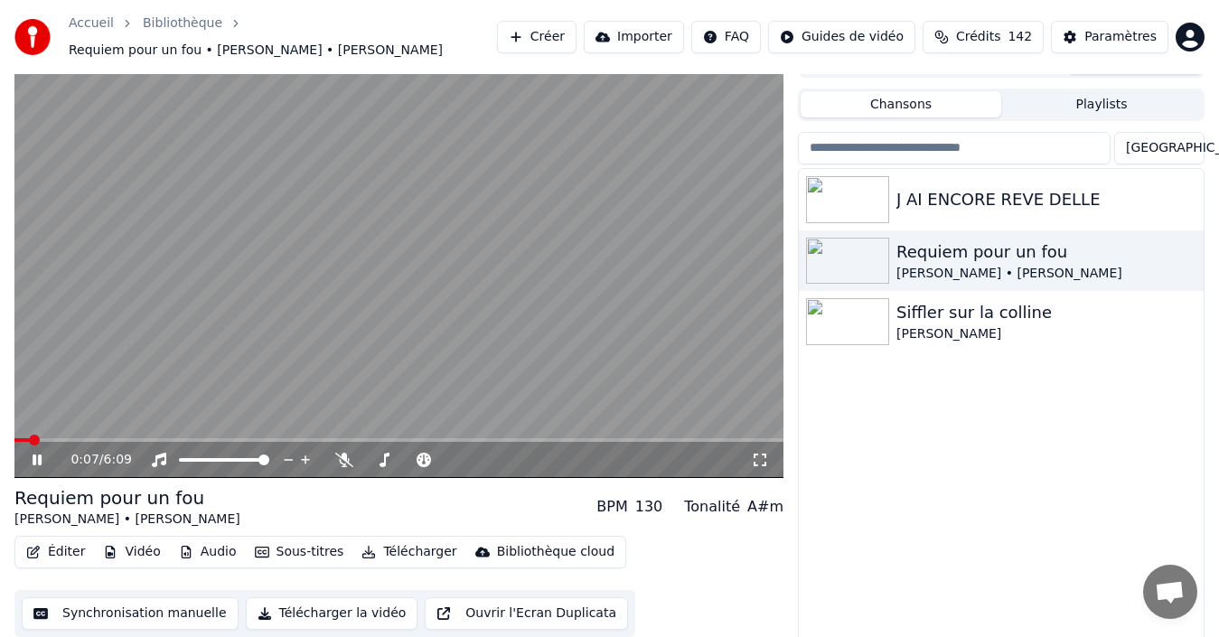
click at [754, 453] on icon at bounding box center [760, 460] width 18 height 14
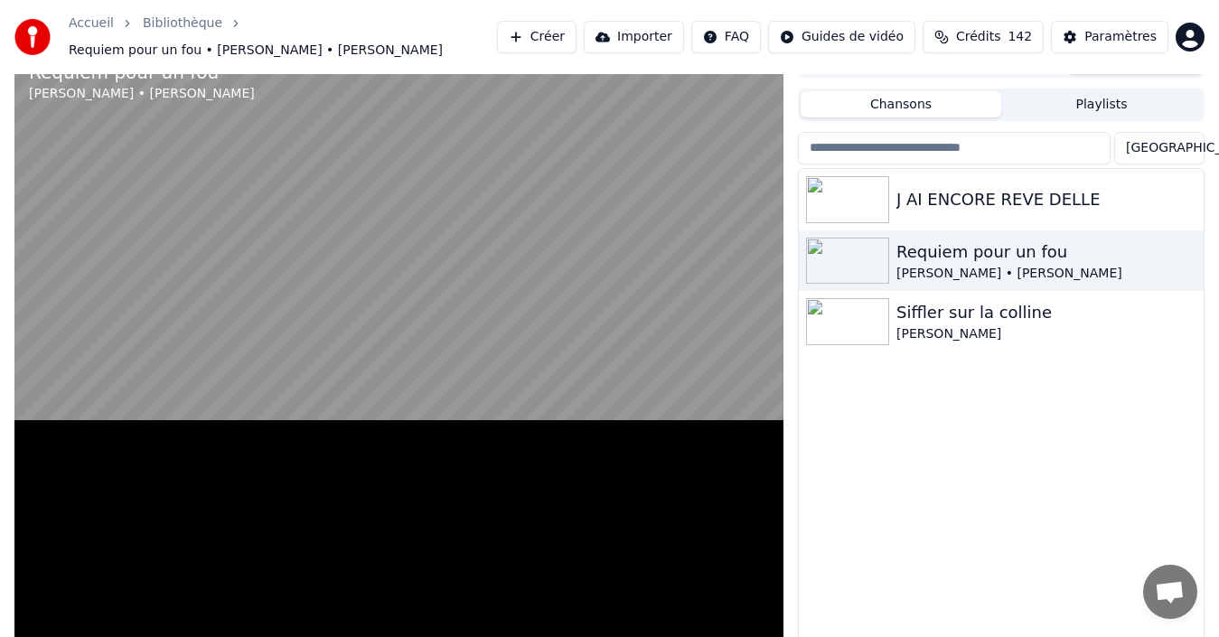
scroll to position [14, 0]
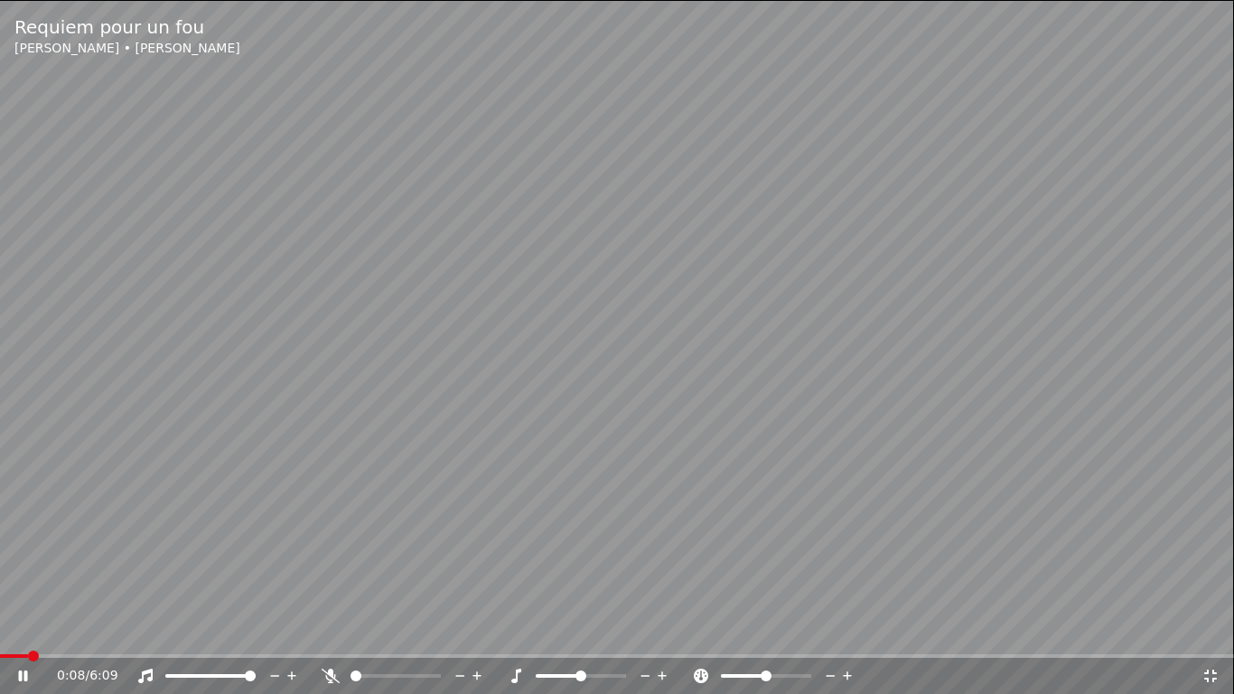
click at [195, 636] on span at bounding box center [617, 656] width 1234 height 4
click at [1216, 636] on icon at bounding box center [1211, 676] width 18 height 14
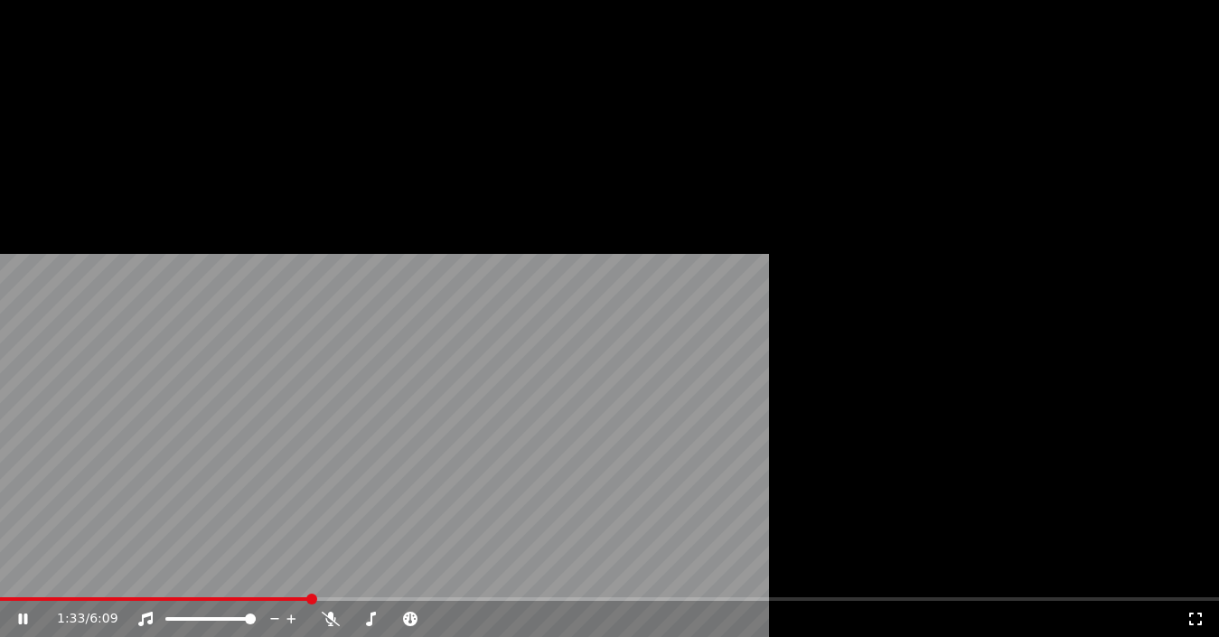
click at [295, 146] on button "Sous-titres" at bounding box center [300, 133] width 104 height 25
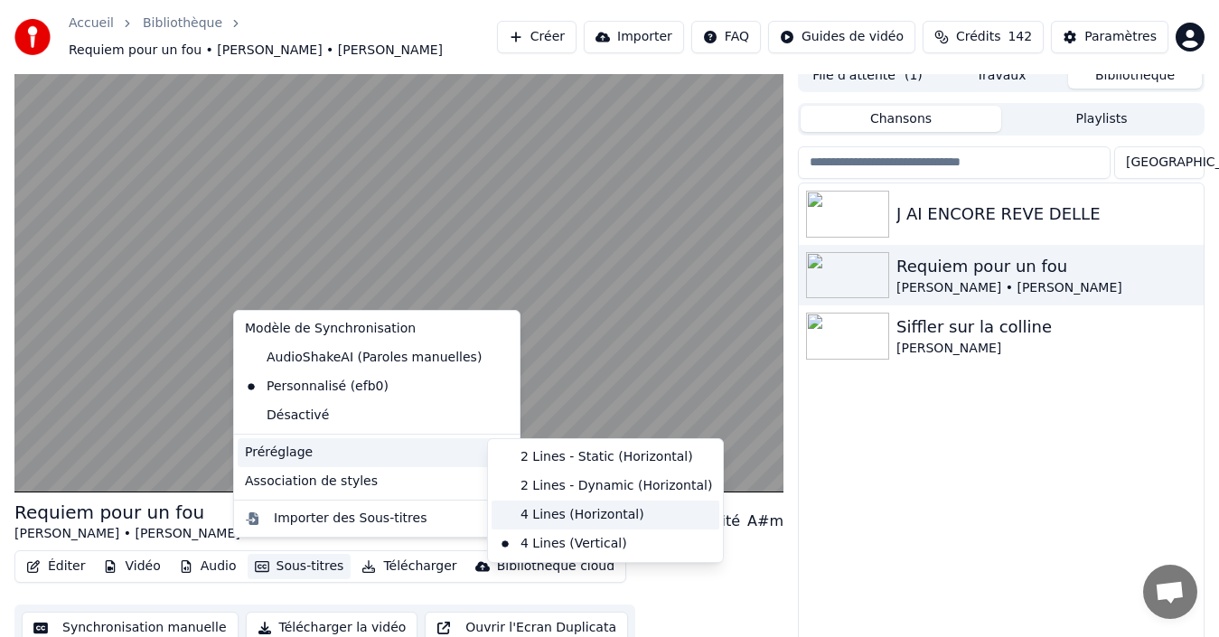
click at [533, 518] on div "4 Lines (Horizontal)" at bounding box center [606, 515] width 228 height 29
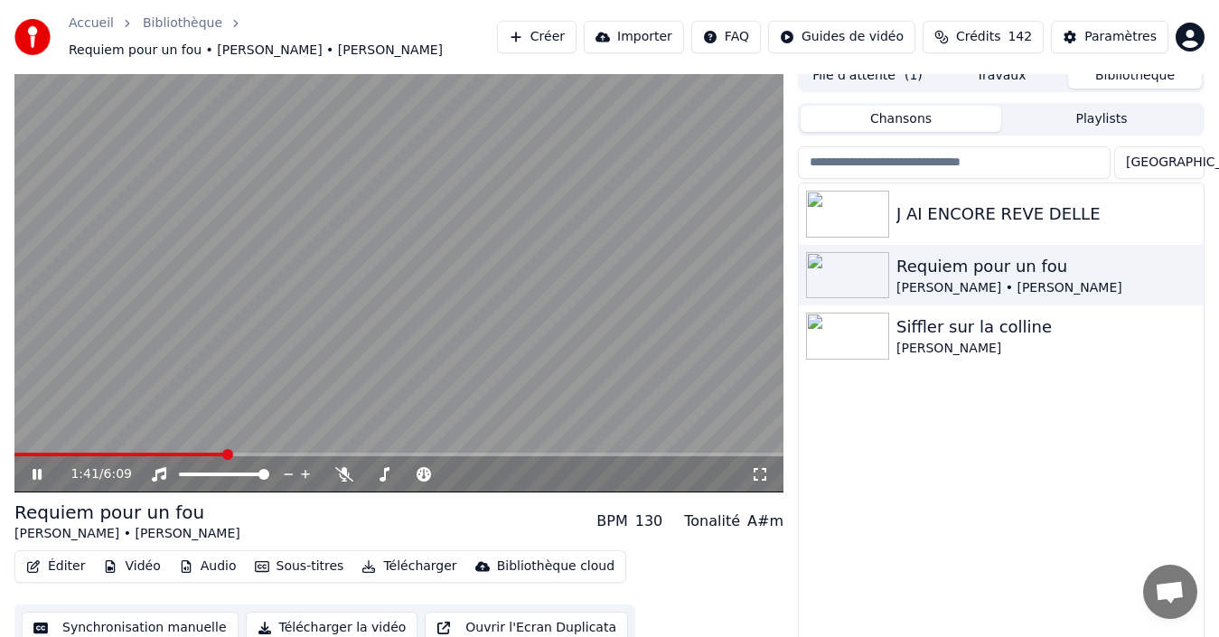
click at [759, 467] on icon at bounding box center [760, 474] width 18 height 14
